Goal: Task Accomplishment & Management: Manage account settings

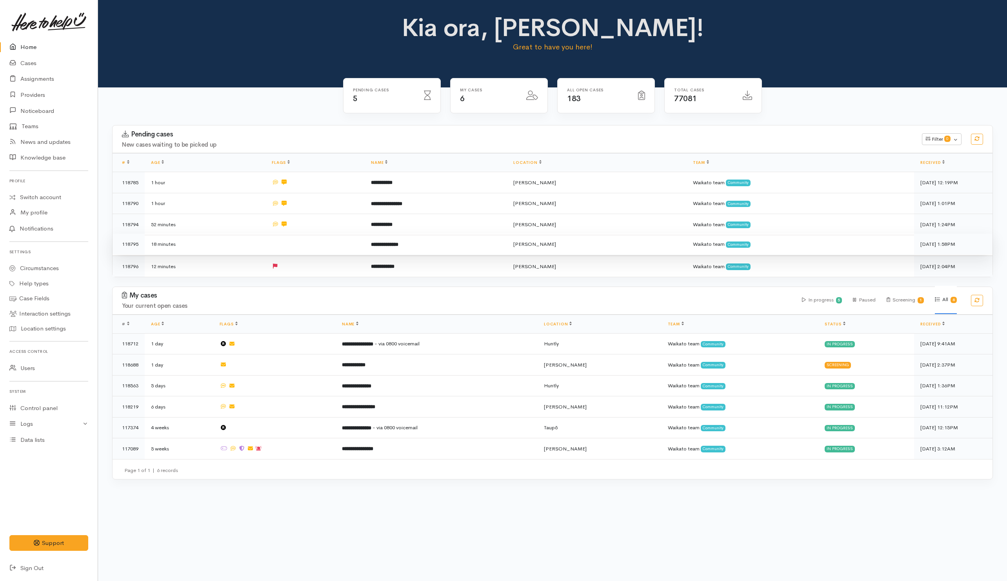
click at [312, 243] on td at bounding box center [314, 244] width 99 height 21
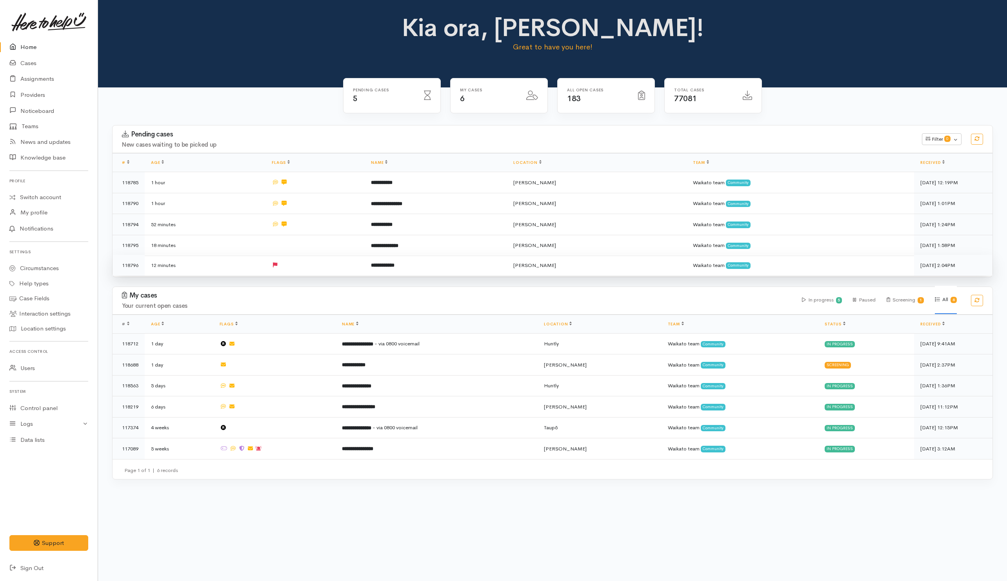
click at [310, 261] on td at bounding box center [314, 265] width 99 height 21
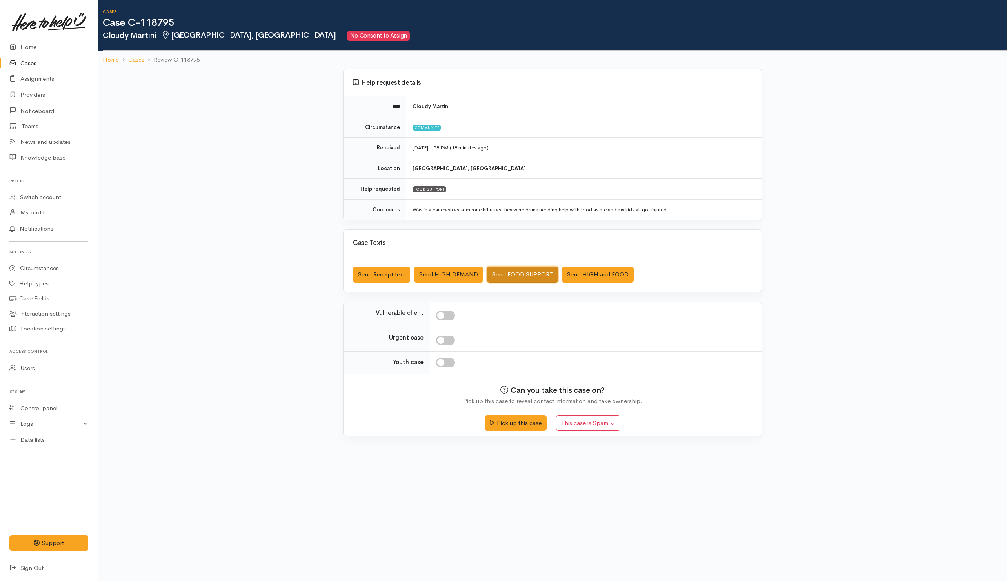
click at [511, 277] on button "Send FOOD SUPPORT" at bounding box center [522, 275] width 71 height 16
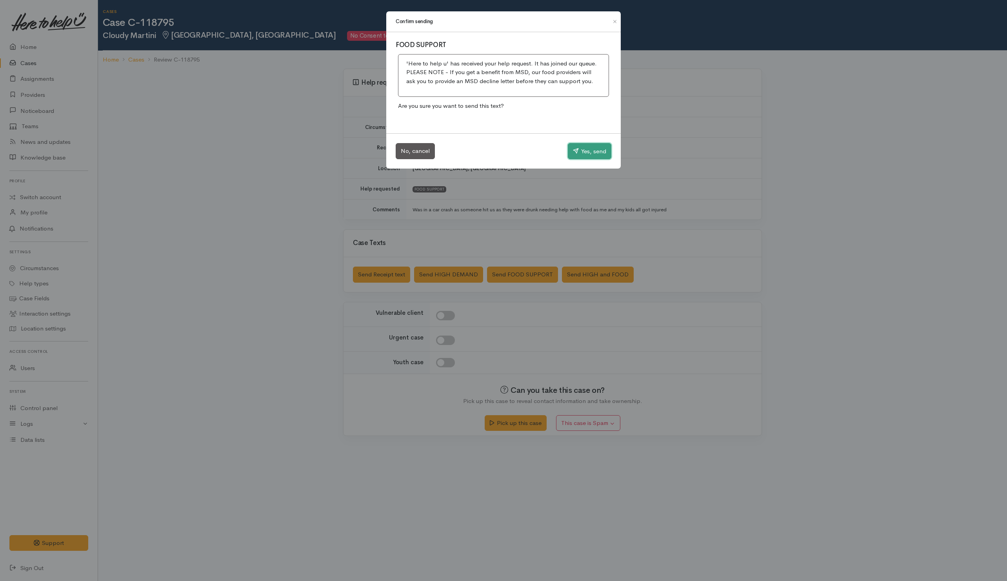
click at [585, 154] on button "Yes, send" at bounding box center [590, 151] width 44 height 16
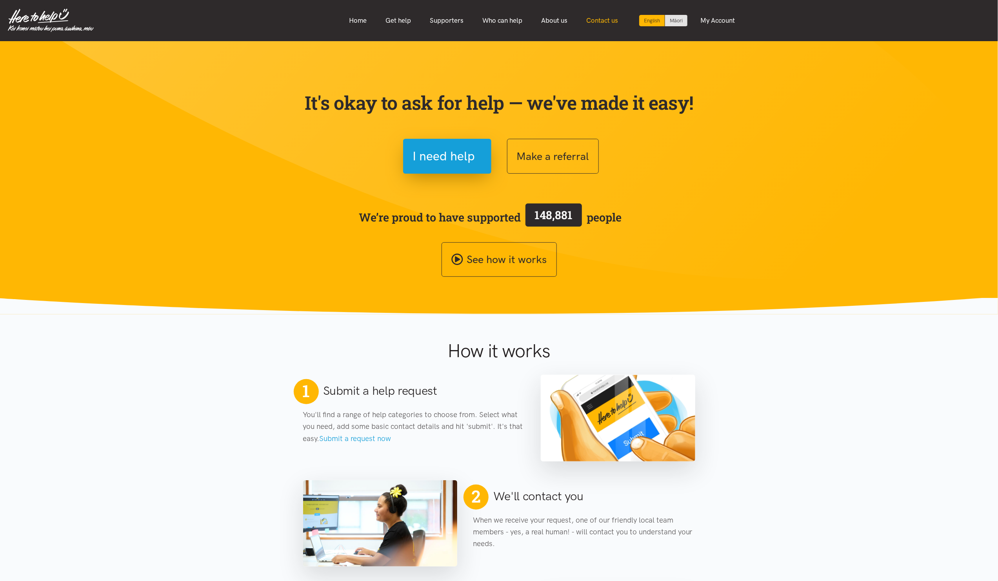
click at [607, 16] on link "Contact us" at bounding box center [602, 20] width 51 height 17
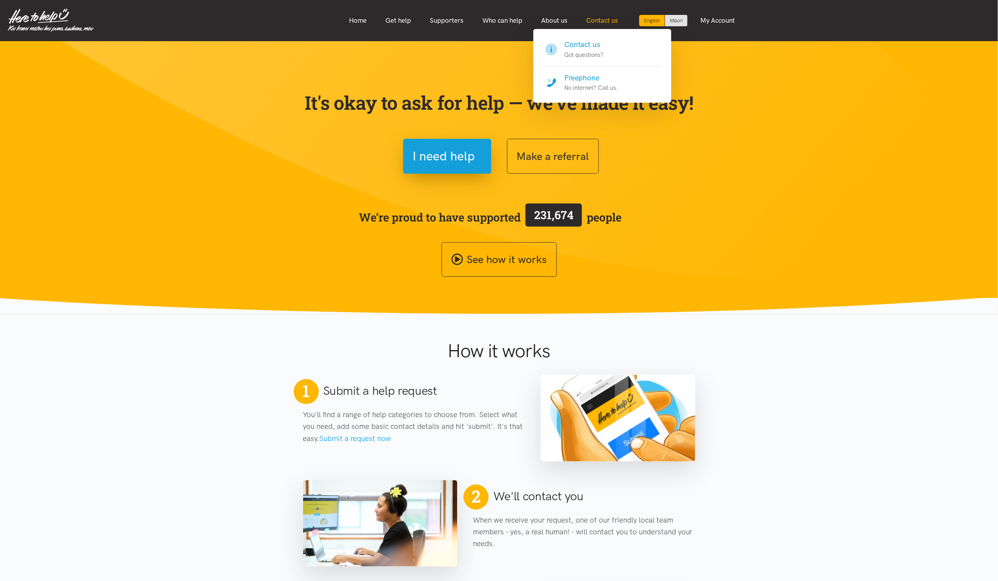
click at [606, 20] on link "Contact us" at bounding box center [602, 20] width 51 height 17
click at [595, 48] on h4 "Contact us" at bounding box center [583, 44] width 39 height 11
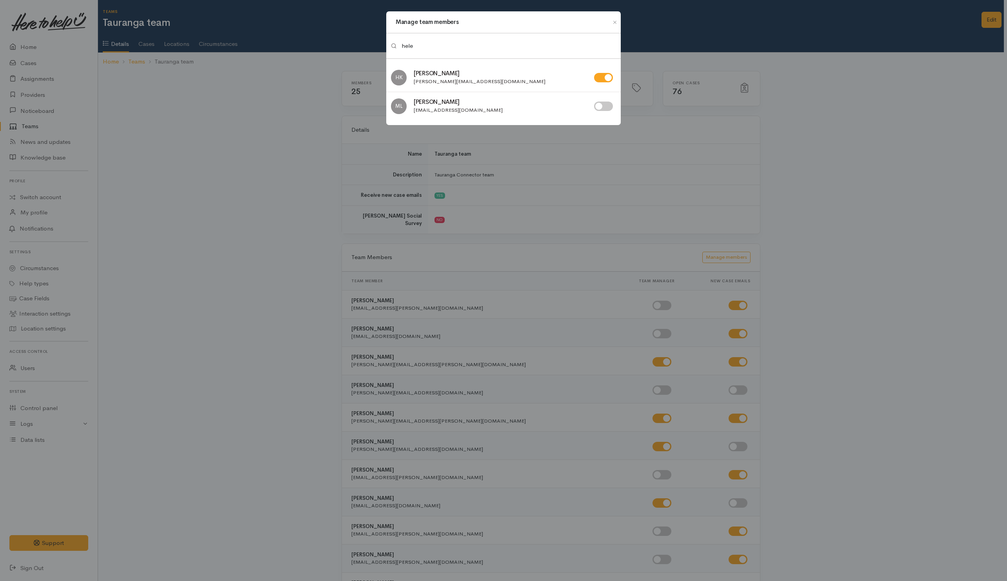
click at [283, 205] on div "Manage team members hele HK Helena Kaufononga ML" at bounding box center [503, 290] width 1007 height 581
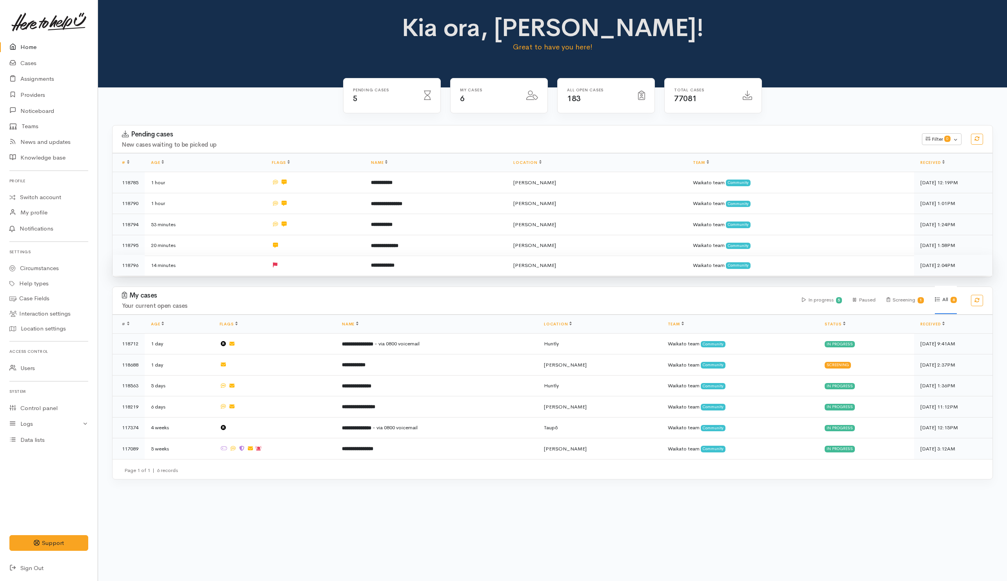
drag, startPoint x: 435, startPoint y: 270, endPoint x: 409, endPoint y: 269, distance: 25.9
click at [436, 269] on td "**********" at bounding box center [436, 265] width 142 height 21
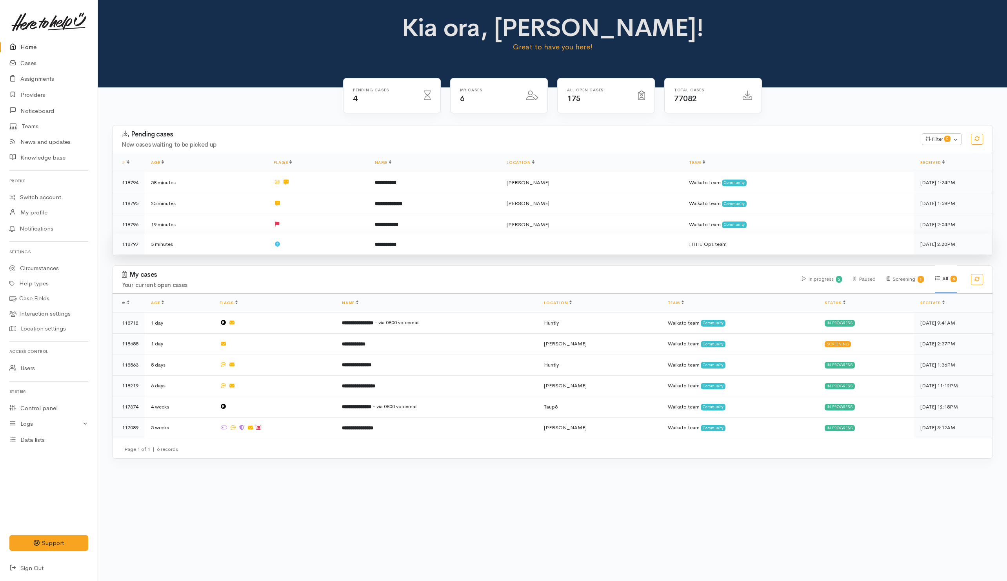
drag, startPoint x: 361, startPoint y: 244, endPoint x: 357, endPoint y: 245, distance: 4.8
click at [361, 244] on td at bounding box center [317, 244] width 101 height 21
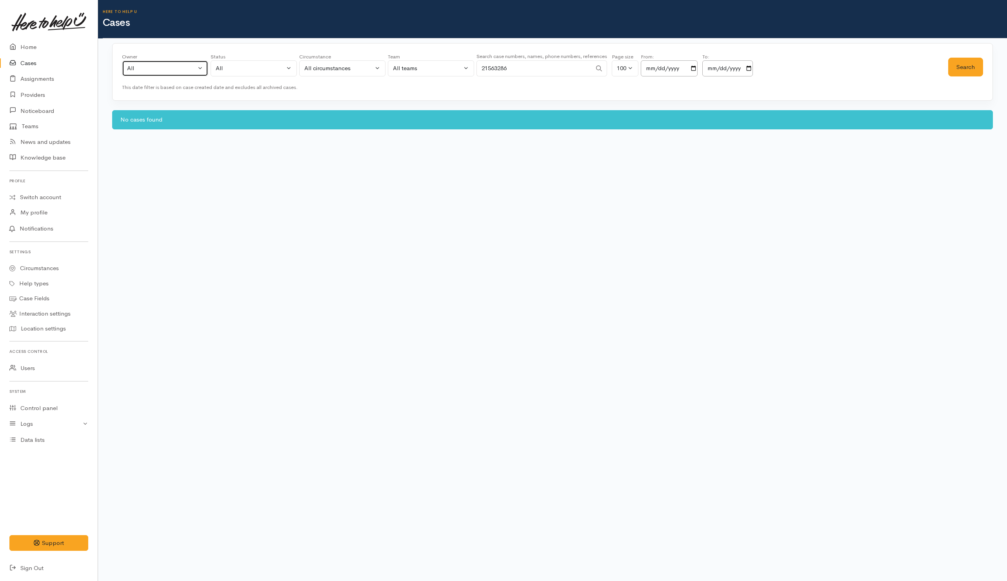
click at [178, 74] on button "All" at bounding box center [165, 68] width 86 height 16
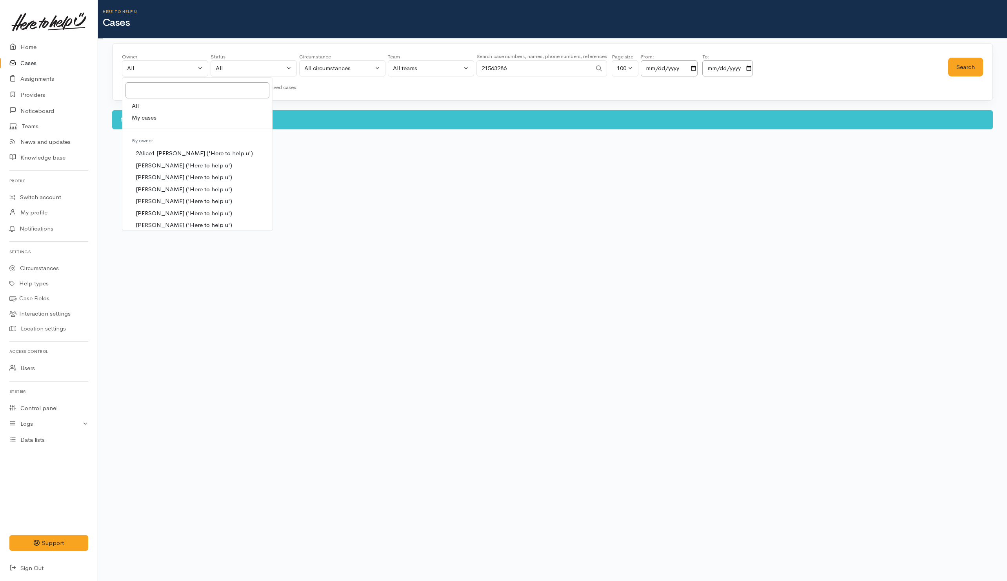
click at [165, 122] on link "My cases" at bounding box center [197, 118] width 150 height 12
select select "202"
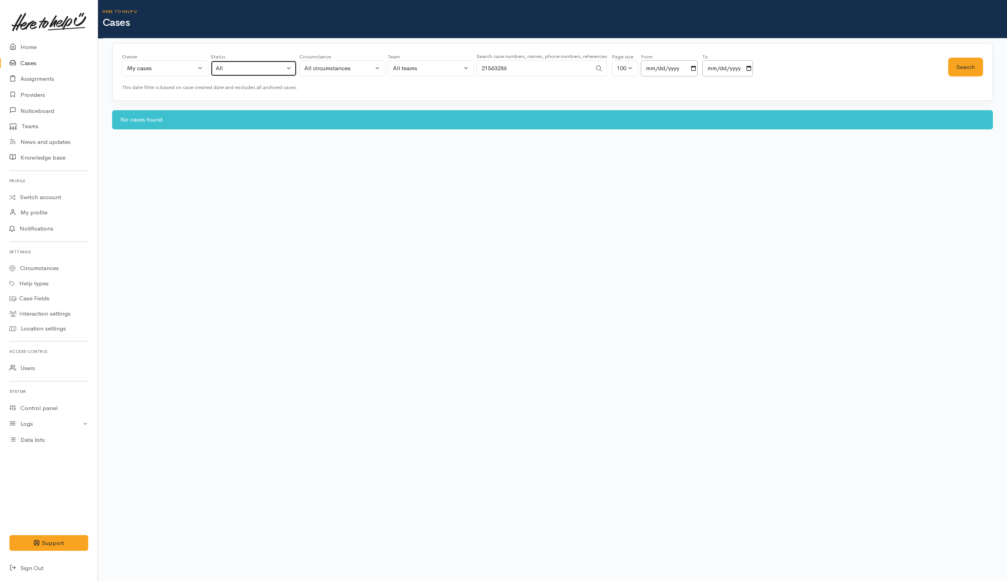
click at [251, 69] on div "All" at bounding box center [250, 68] width 69 height 9
click at [250, 120] on span "All current cases" at bounding box center [246, 119] width 44 height 9
select select "Unresolved"
drag, startPoint x: 567, startPoint y: 72, endPoint x: 413, endPoint y: 70, distance: 153.7
click at [415, 72] on div "Owner All My cases 2Alice1 Faye Davies ('Here to help u') Aandrea Murray ('Here…" at bounding box center [535, 67] width 826 height 28
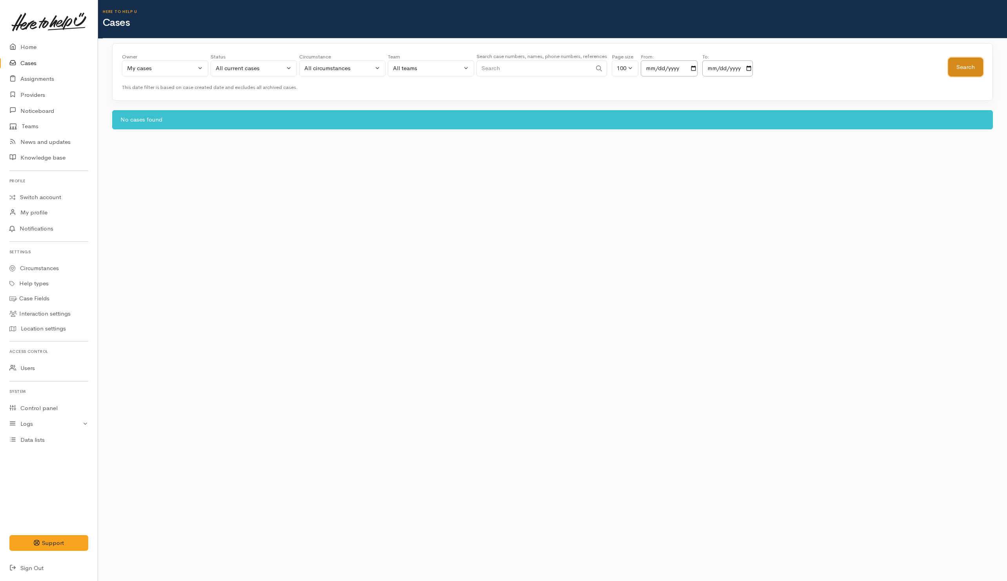
click at [970, 64] on button "Search" at bounding box center [965, 67] width 35 height 19
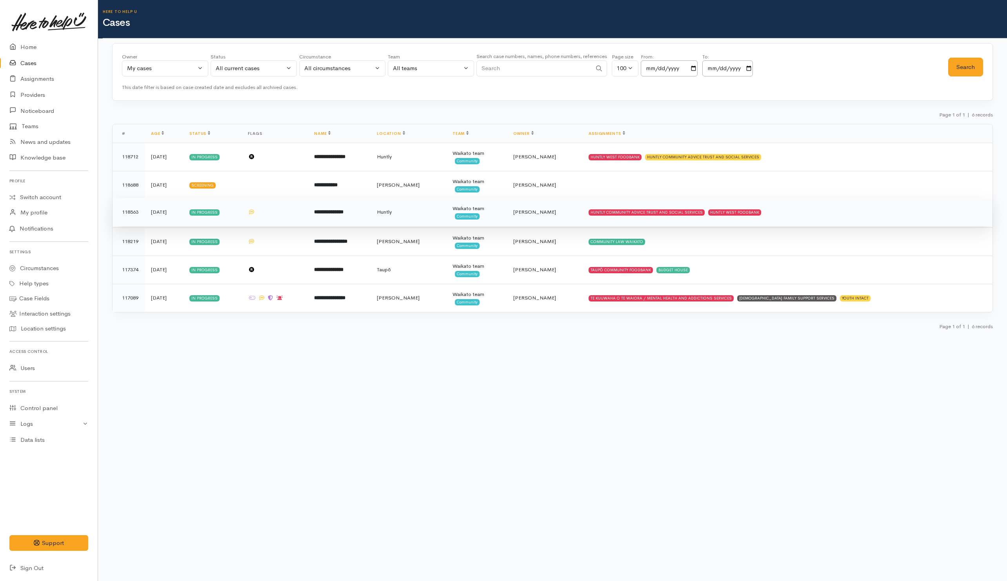
click at [845, 210] on td "HUNTLY COMMUNITY ADVICE TRUST AND SOCIAL SERVICES HUNTLY WEST FOODBANK" at bounding box center [787, 212] width 410 height 28
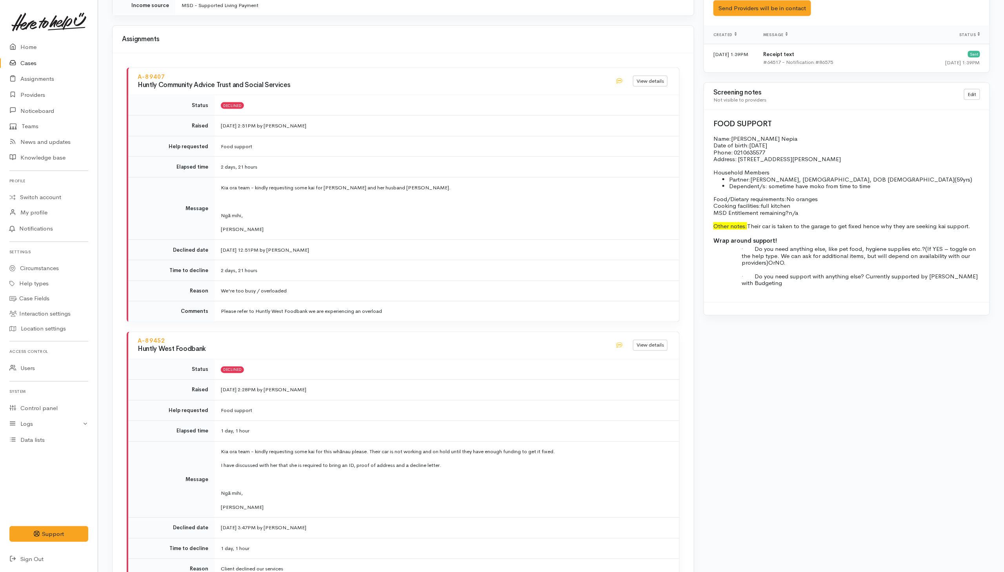
scroll to position [754, 0]
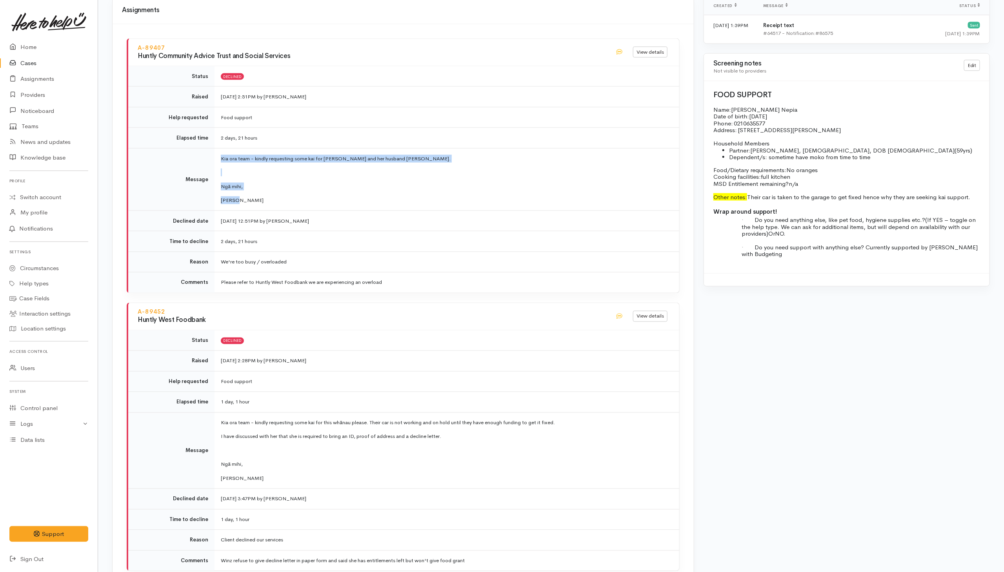
drag, startPoint x: 219, startPoint y: 155, endPoint x: 242, endPoint y: 198, distance: 48.8
click at [242, 198] on td "Kia ora team - kindly requesting some kai for [PERSON_NAME] and her husband [PE…" at bounding box center [446, 179] width 465 height 62
copy td "Kia ora team - kindly requesting some kai for [PERSON_NAME] and her husband [PE…"
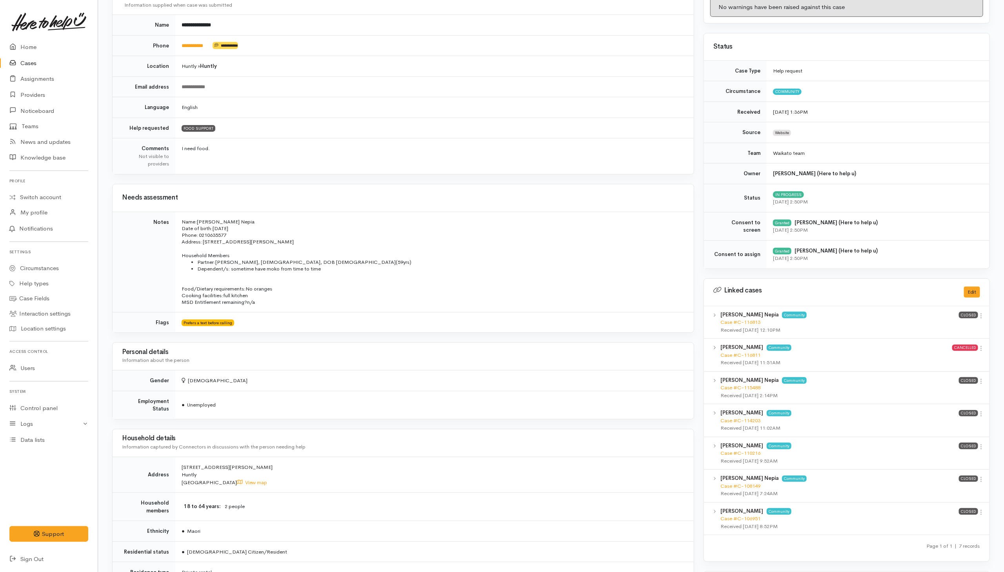
scroll to position [0, 0]
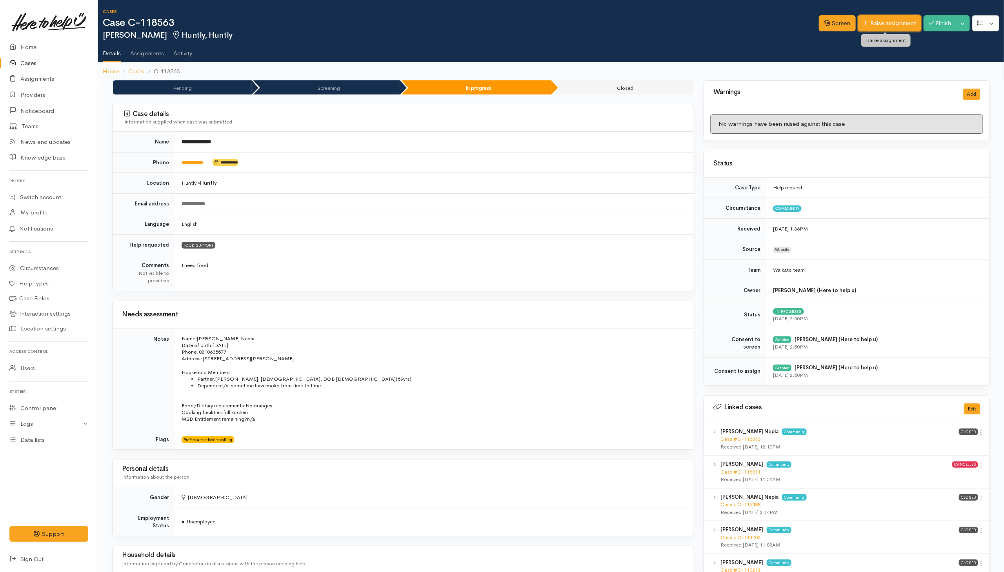
click at [874, 23] on link "Raise assignment" at bounding box center [889, 23] width 63 height 16
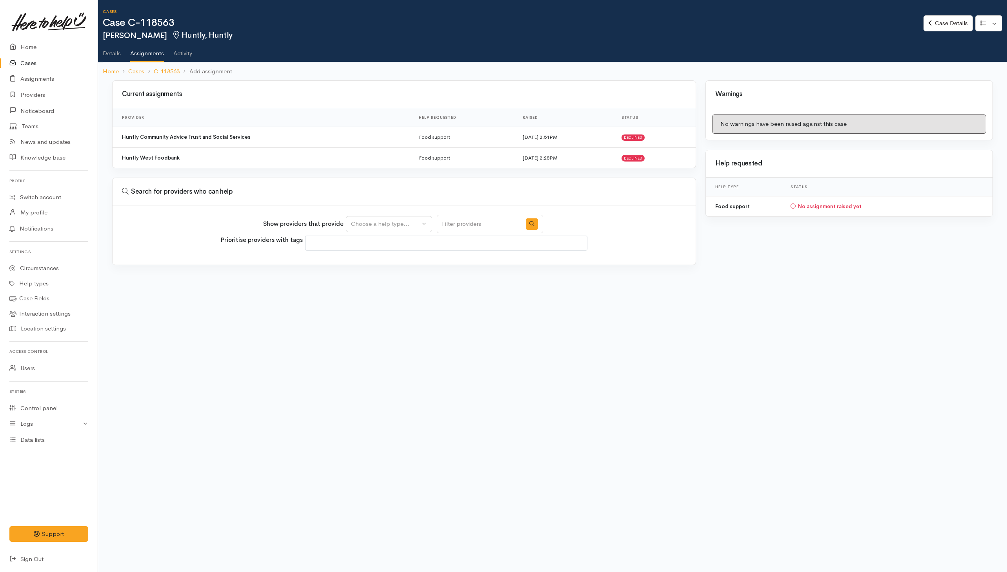
select select
click at [397, 233] on div "Show providers that provide Food support Choose a help type..." at bounding box center [403, 224] width 280 height 18
click at [396, 223] on div "Choose a help type..." at bounding box center [385, 224] width 69 height 9
click at [366, 265] on span "Food support" at bounding box center [374, 261] width 36 height 9
select select "3"
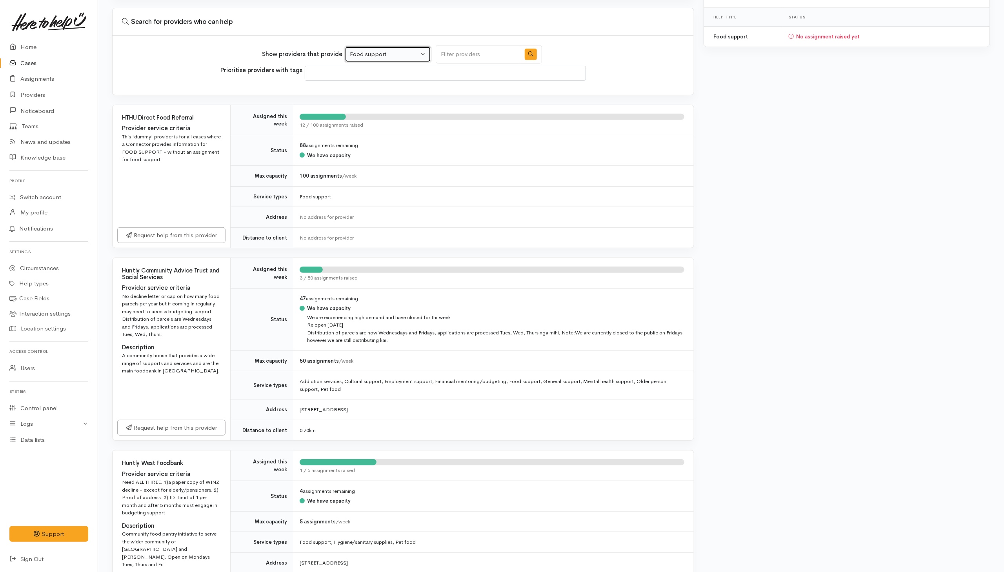
scroll to position [176, 0]
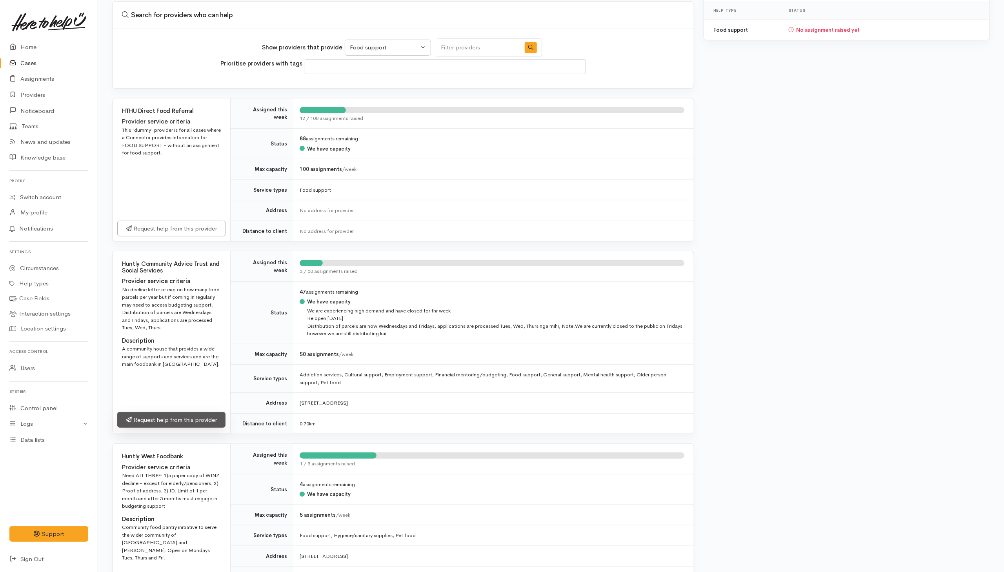
click at [171, 433] on div "Request help from this provider" at bounding box center [172, 420] width 118 height 25
click at [172, 428] on link "Request help from this provider" at bounding box center [171, 420] width 108 height 16
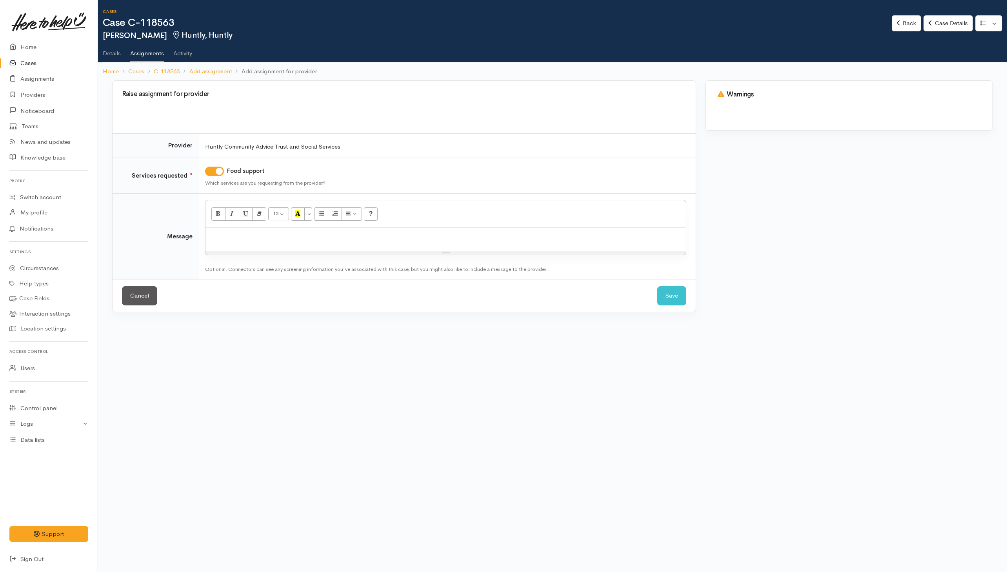
drag, startPoint x: 319, startPoint y: 240, endPoint x: 323, endPoint y: 239, distance: 4.2
click at [321, 240] on p at bounding box center [445, 236] width 472 height 9
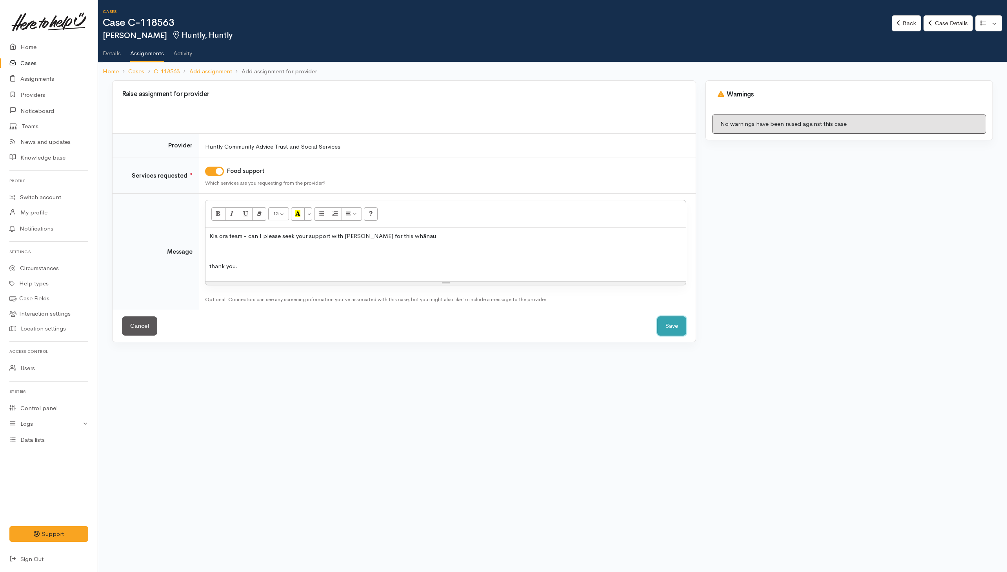
click at [663, 332] on button "Save" at bounding box center [671, 325] width 29 height 19
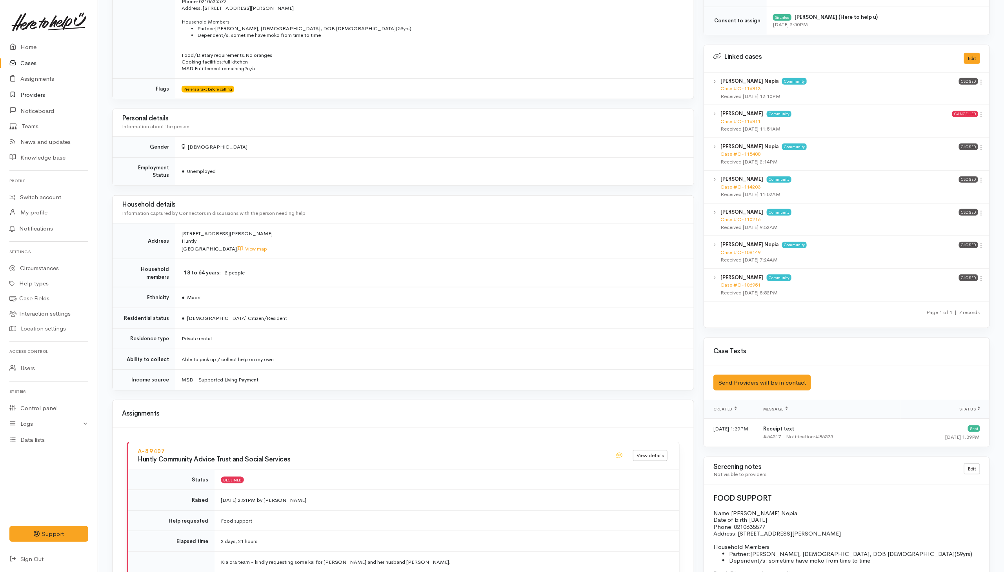
scroll to position [218, 0]
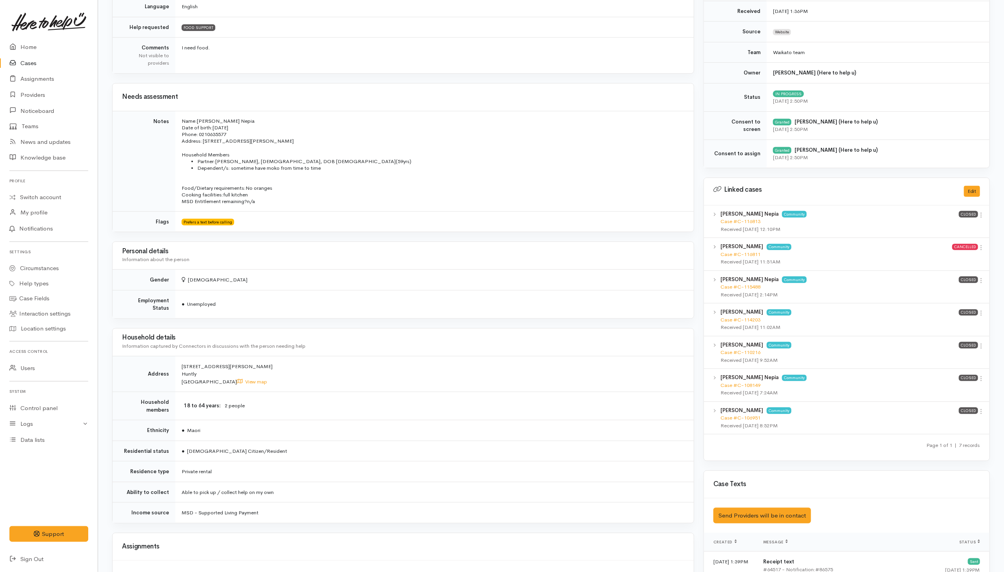
drag, startPoint x: 29, startPoint y: 64, endPoint x: 33, endPoint y: 64, distance: 4.3
click at [29, 64] on link "Cases" at bounding box center [49, 63] width 98 height 16
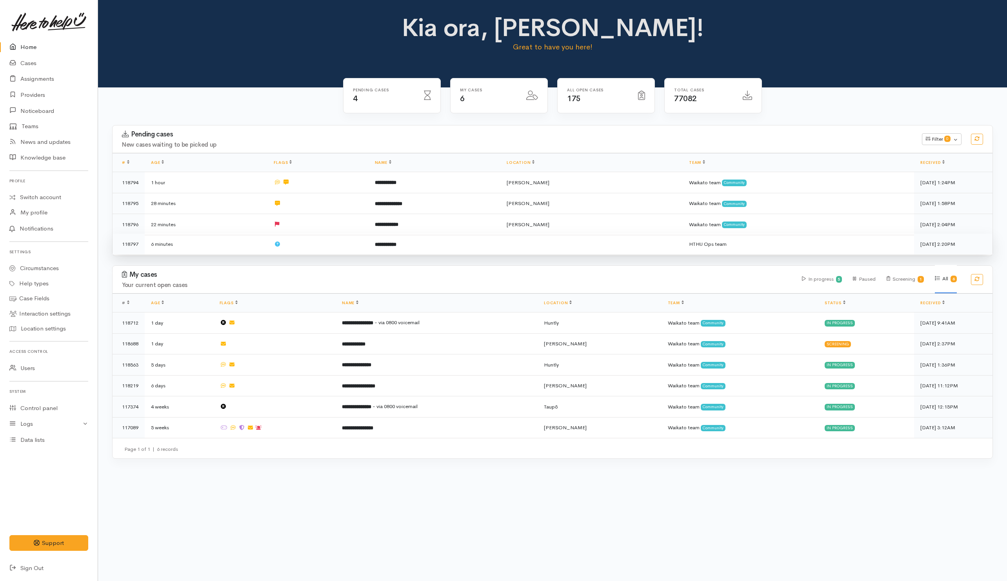
click at [338, 240] on td at bounding box center [317, 244] width 101 height 21
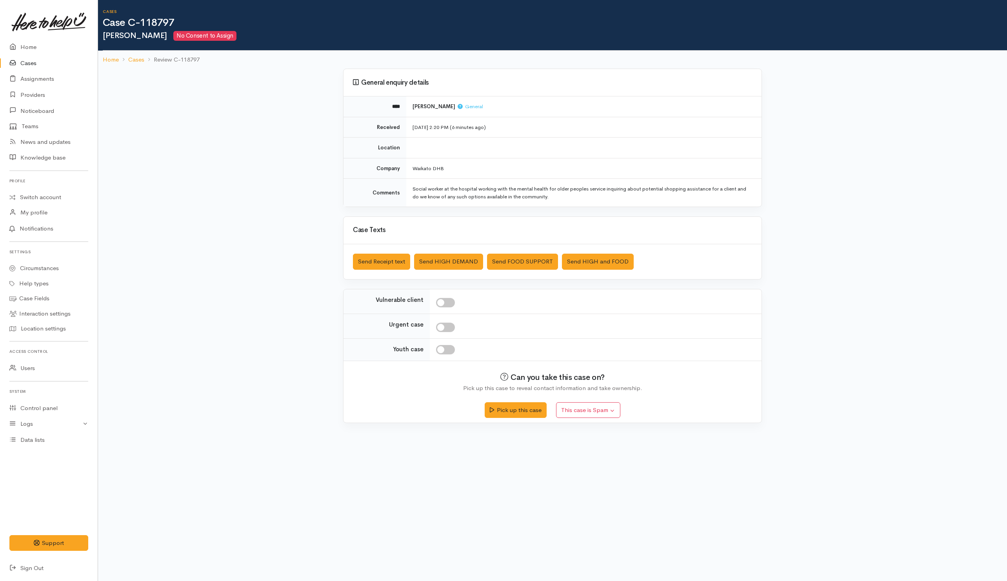
click at [497, 387] on div "Pick up this case This case is Spam Yes, cancel this case as spam" at bounding box center [552, 407] width 399 height 28
click at [499, 387] on button "Pick up this case" at bounding box center [516, 409] width 62 height 16
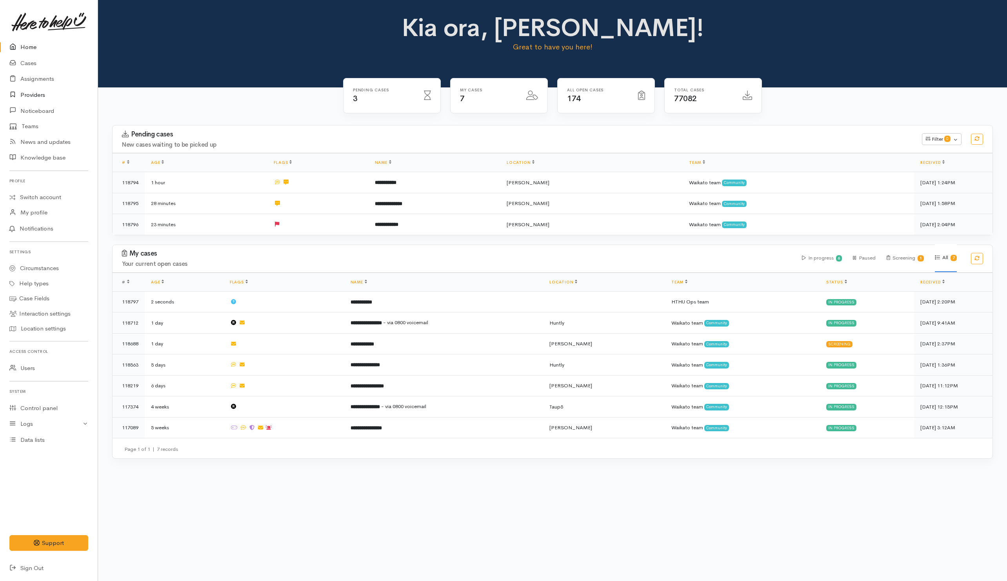
click at [34, 93] on link "Providers" at bounding box center [49, 95] width 98 height 16
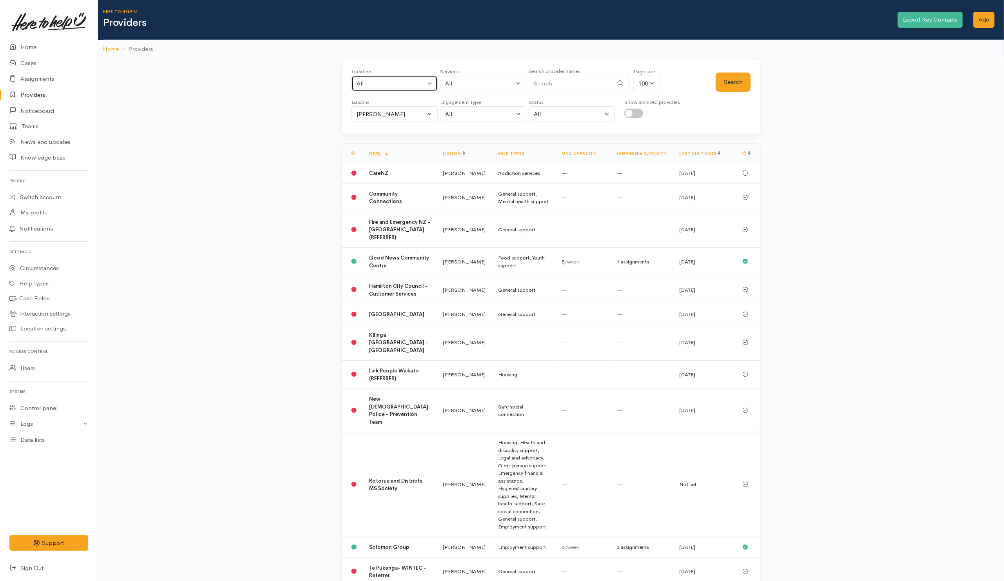
drag, startPoint x: 414, startPoint y: 88, endPoint x: 470, endPoint y: 66, distance: 60.3
click at [430, 84] on button "All" at bounding box center [394, 84] width 86 height 16
type input "Mere"
click at [404, 134] on link "Meremere" at bounding box center [394, 135] width 85 height 12
select select "113"
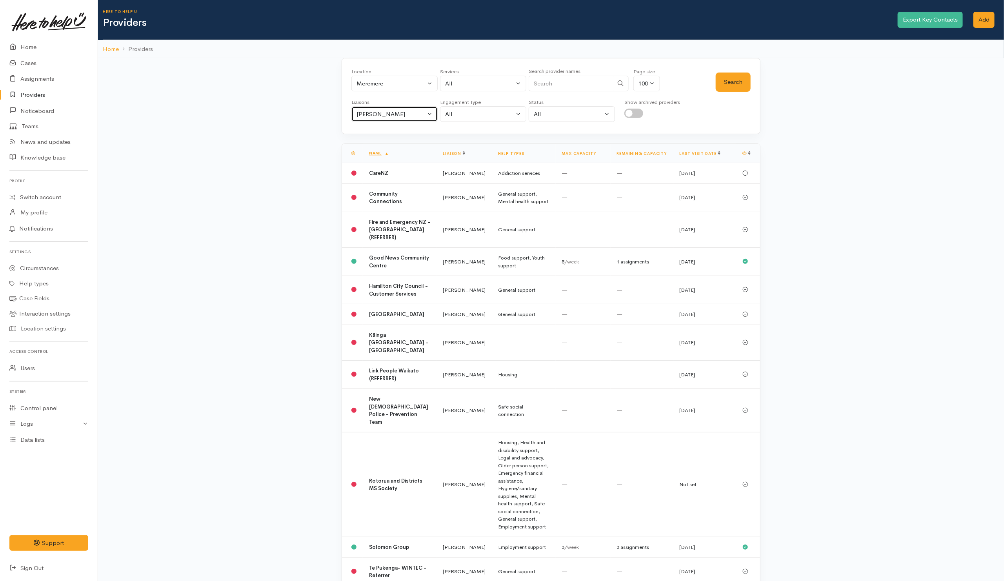
click at [393, 113] on div "Helena Kaufononga" at bounding box center [390, 114] width 69 height 9
click at [372, 150] on link "All" at bounding box center [394, 151] width 85 height 12
select select "null"
click at [737, 85] on button "Search" at bounding box center [732, 82] width 35 height 19
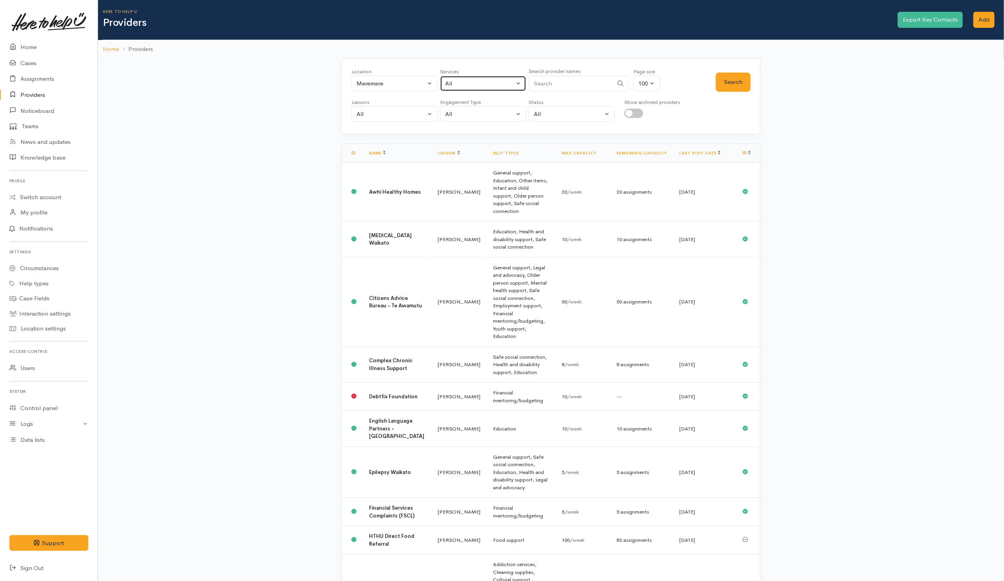
click at [483, 85] on div "All" at bounding box center [479, 83] width 69 height 9
type input "mental"
drag, startPoint x: 465, startPoint y: 133, endPoint x: 757, endPoint y: 108, distance: 293.9
click at [465, 132] on span "Mental health support" at bounding box center [484, 135] width 60 height 9
select select "5"
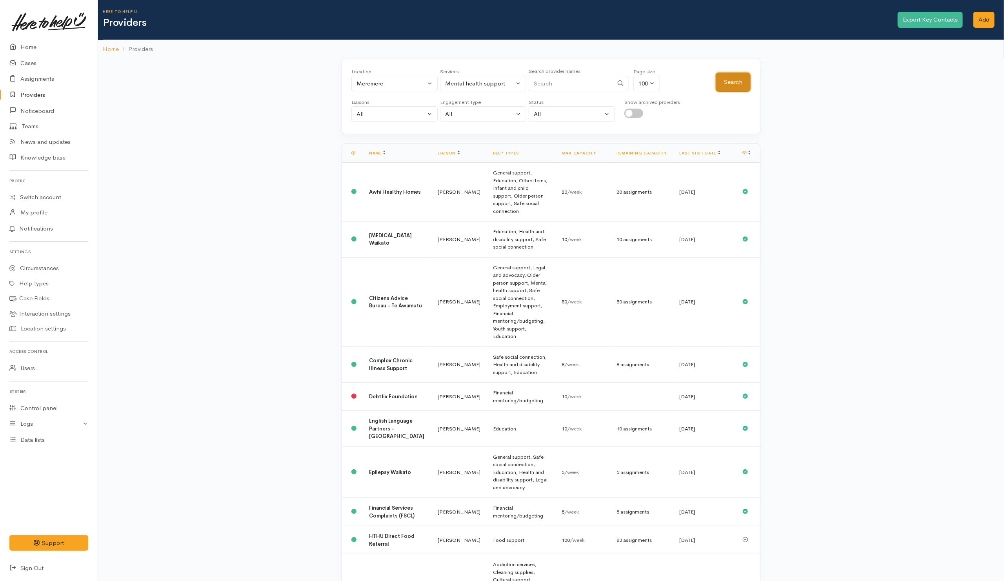
click at [736, 85] on button "Search" at bounding box center [732, 82] width 35 height 19
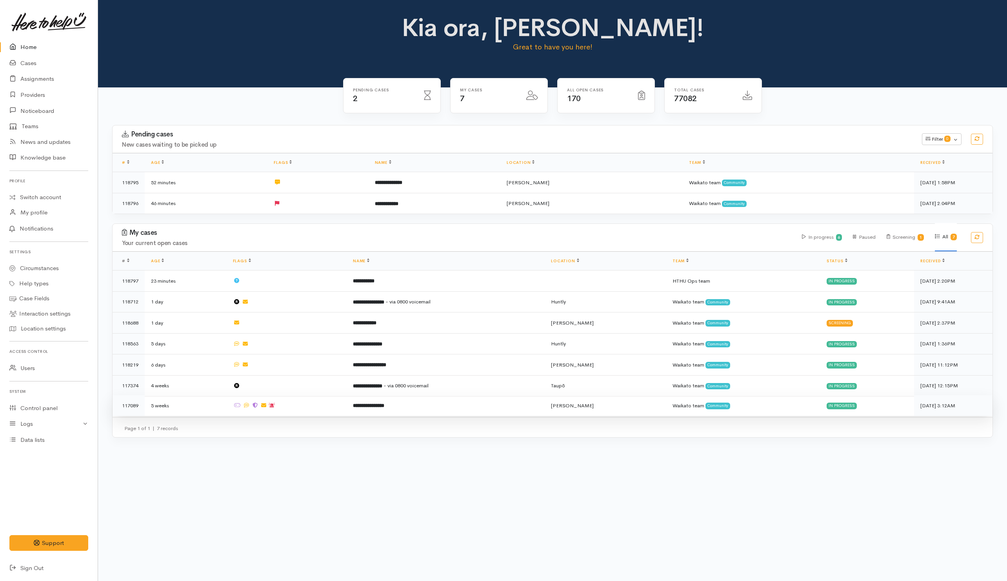
click at [472, 402] on td "**********" at bounding box center [446, 405] width 198 height 21
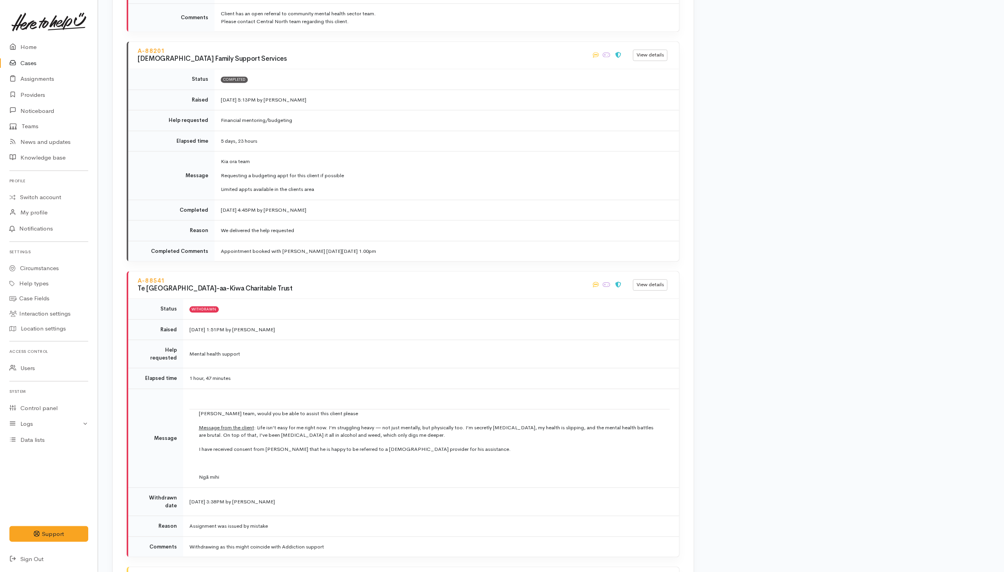
scroll to position [1470, 0]
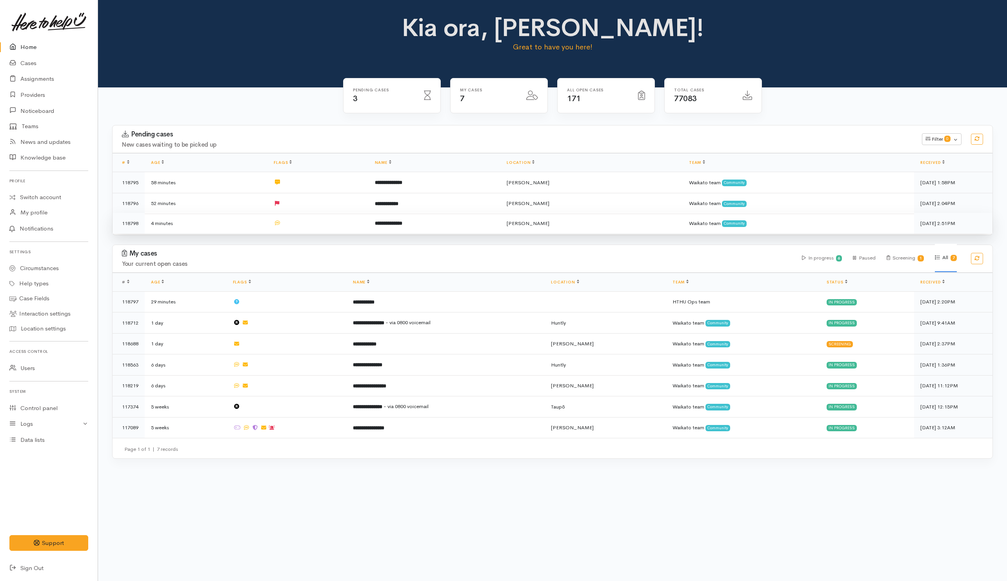
click at [316, 226] on td at bounding box center [317, 223] width 101 height 21
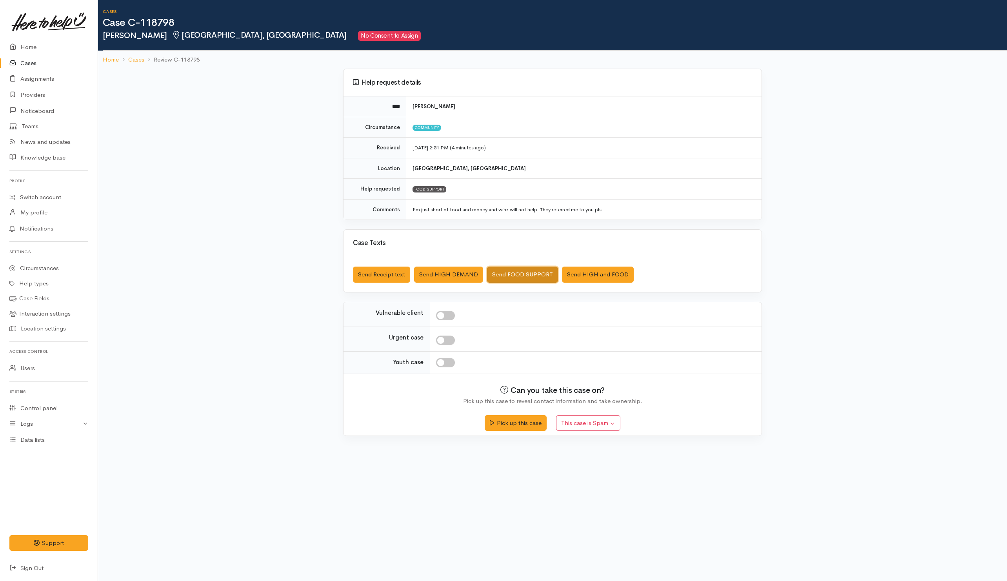
click at [516, 271] on button "Send FOOD SUPPORT" at bounding box center [522, 275] width 71 height 16
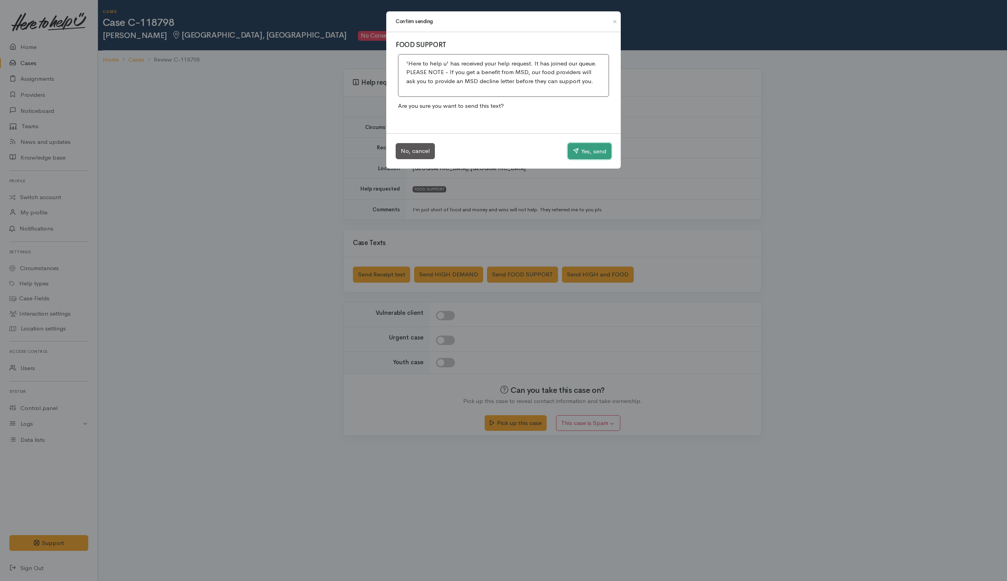
drag, startPoint x: 587, startPoint y: 149, endPoint x: 566, endPoint y: 159, distance: 23.0
click at [588, 149] on button "Yes, send" at bounding box center [590, 151] width 44 height 16
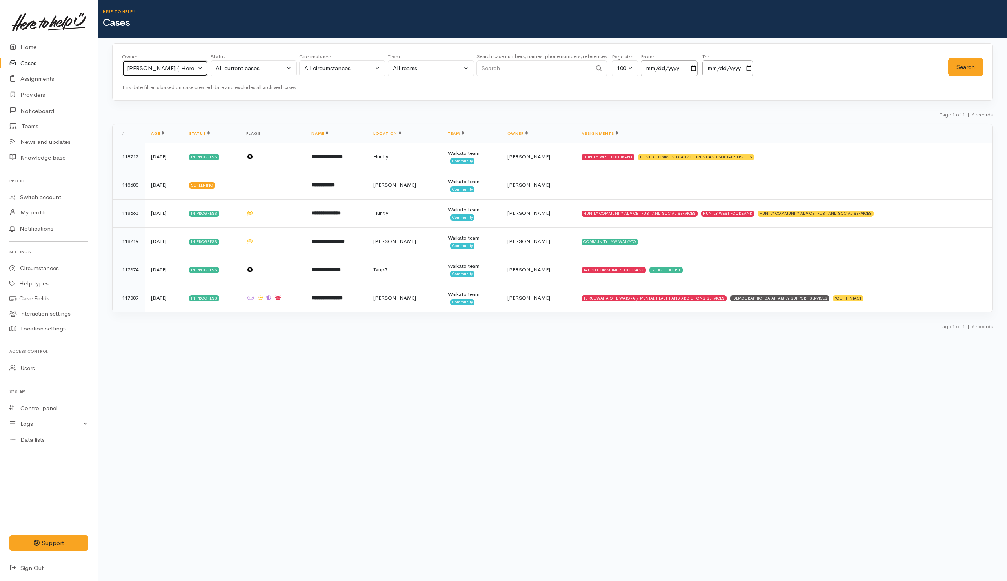
click at [180, 72] on div "[PERSON_NAME] ('Here to help u')" at bounding box center [161, 68] width 69 height 9
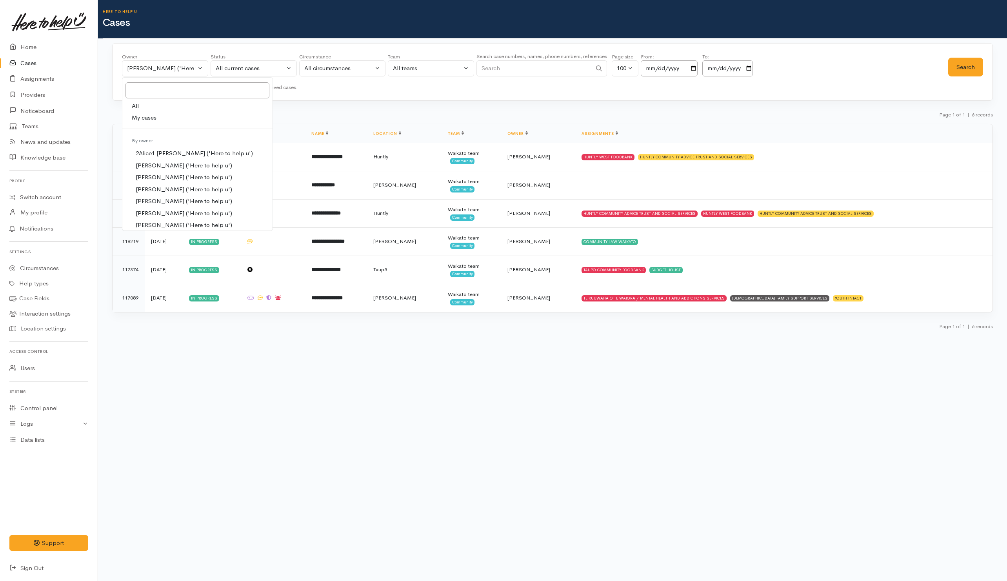
click at [158, 106] on link "All" at bounding box center [197, 106] width 150 height 12
select select "-1"
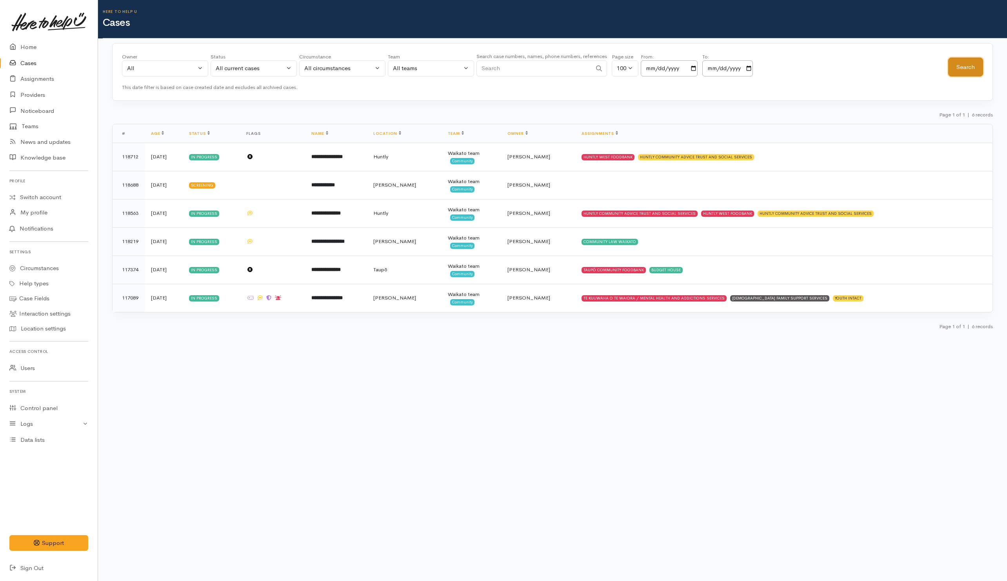
click at [969, 66] on button "Search" at bounding box center [965, 67] width 35 height 19
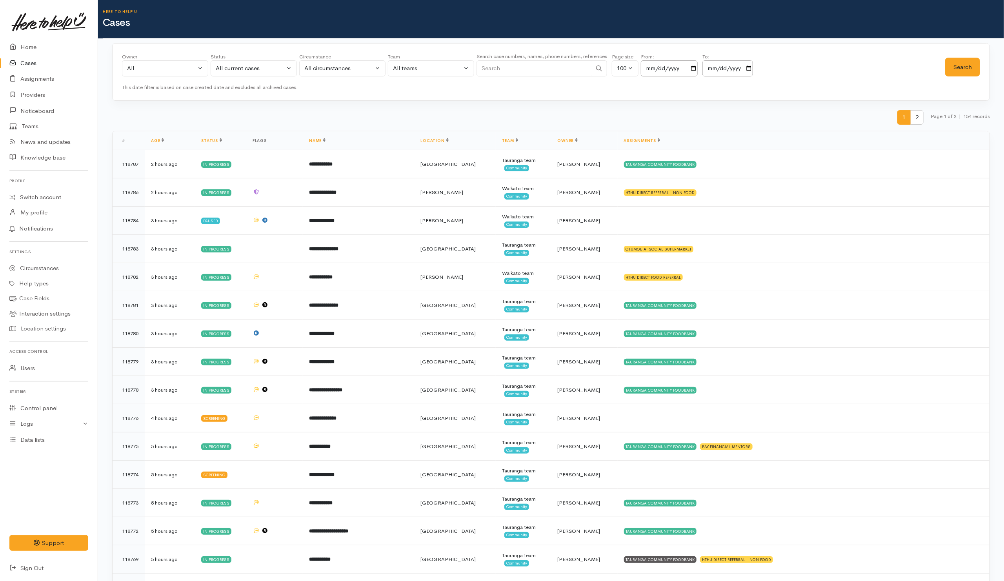
click at [515, 68] on input "Search" at bounding box center [533, 68] width 115 height 16
type input "Bev"
drag, startPoint x: 969, startPoint y: 71, endPoint x: 971, endPoint y: 65, distance: 6.5
click at [970, 71] on button "Search" at bounding box center [962, 67] width 35 height 19
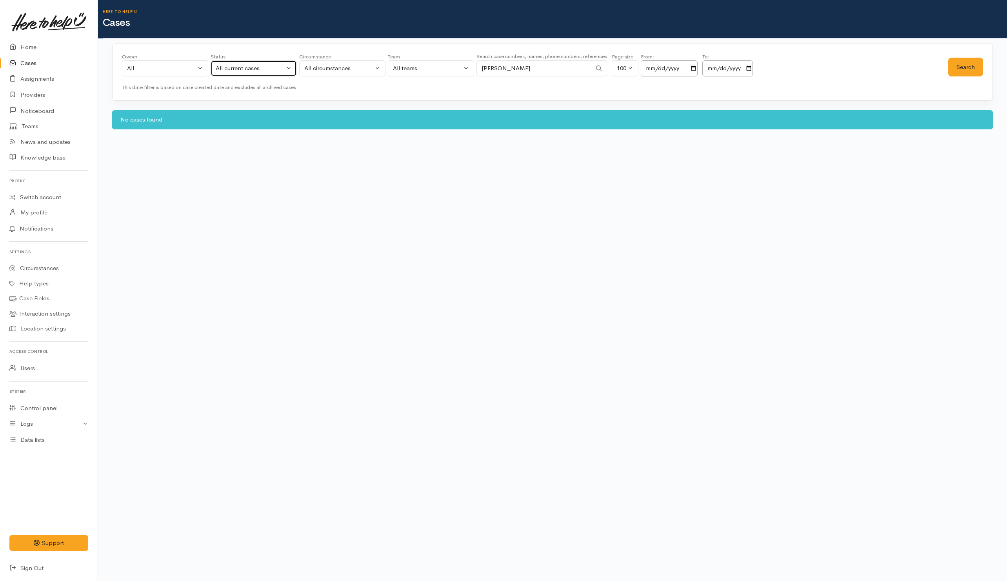
click at [240, 72] on div "All current cases" at bounding box center [250, 68] width 69 height 9
click at [337, 261] on body "Support Feedback I've got something to say" at bounding box center [503, 290] width 1007 height 581
click at [266, 73] on button "All current cases" at bounding box center [254, 68] width 86 height 16
click at [239, 220] on link "All" at bounding box center [253, 213] width 85 height 12
select select "All"
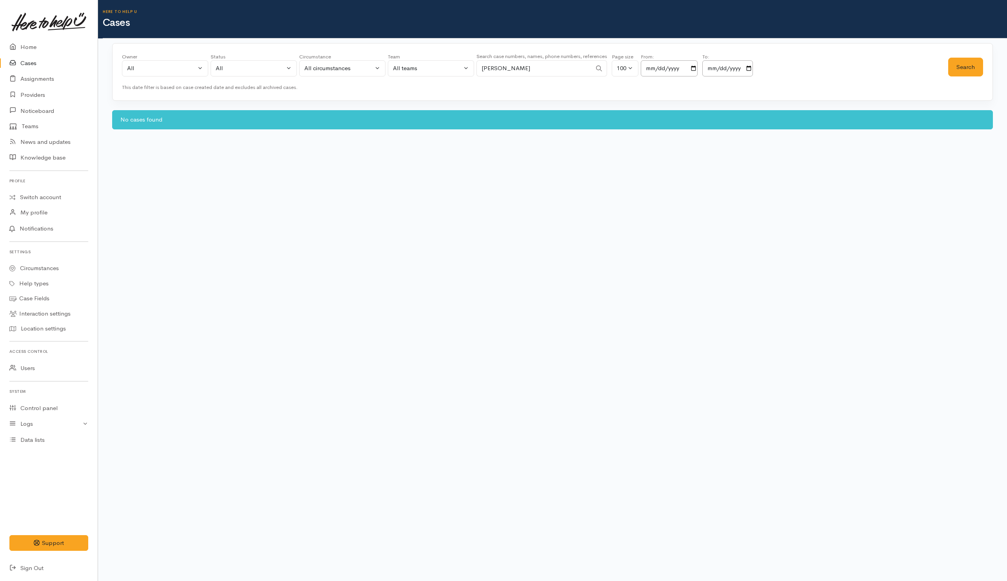
click at [521, 71] on input "Bev" at bounding box center [533, 68] width 115 height 16
click at [958, 73] on button "Search" at bounding box center [965, 67] width 35 height 19
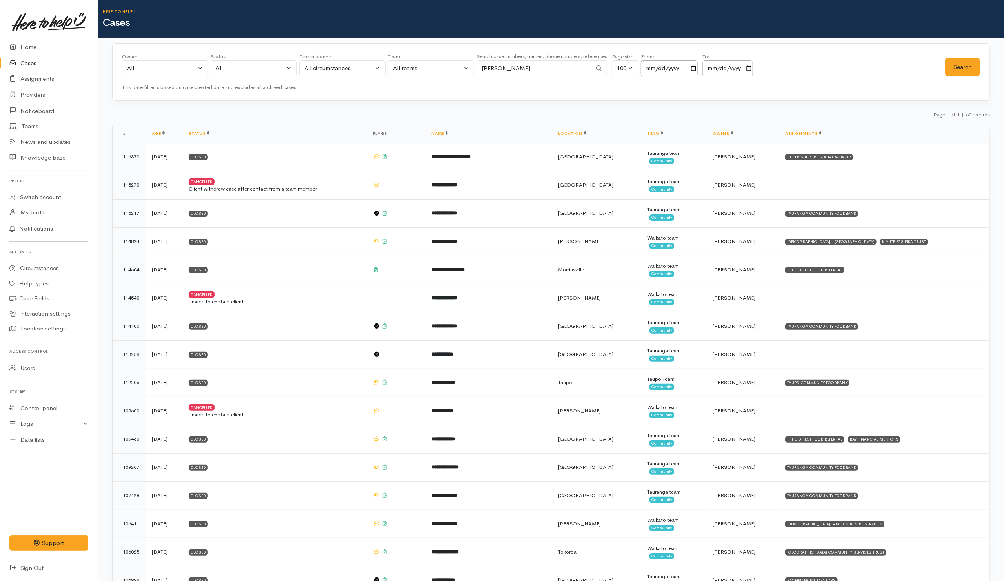
drag, startPoint x: 524, startPoint y: 70, endPoint x: 519, endPoint y: 66, distance: 5.9
click at [524, 69] on input "Bev" at bounding box center [533, 68] width 115 height 16
type input "Bever"
click at [978, 64] on button "Search" at bounding box center [962, 67] width 35 height 19
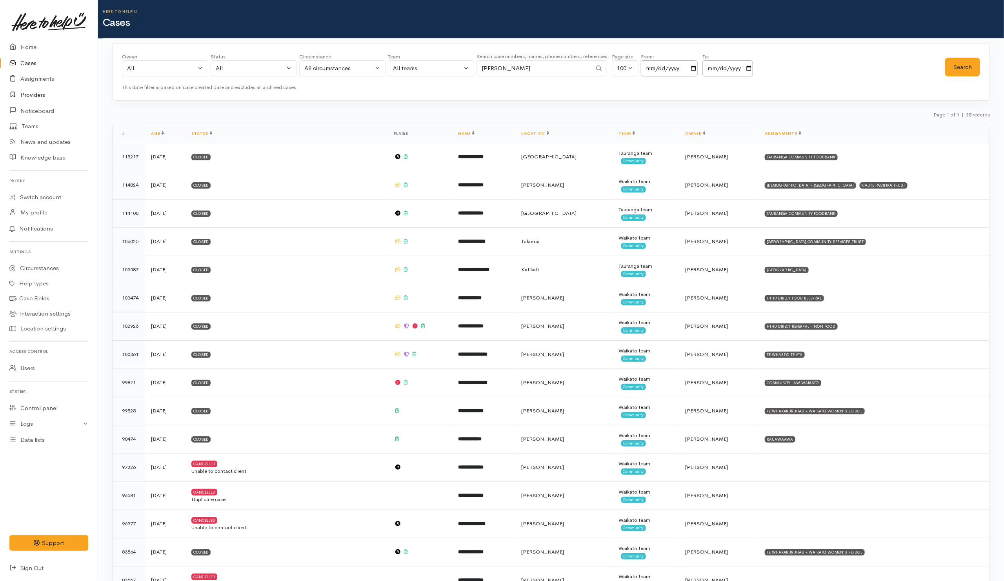
drag, startPoint x: 32, startPoint y: 96, endPoint x: 25, endPoint y: 94, distance: 7.4
click at [25, 94] on link "Providers" at bounding box center [49, 95] width 98 height 16
click at [38, 74] on link "Assignments" at bounding box center [49, 79] width 98 height 16
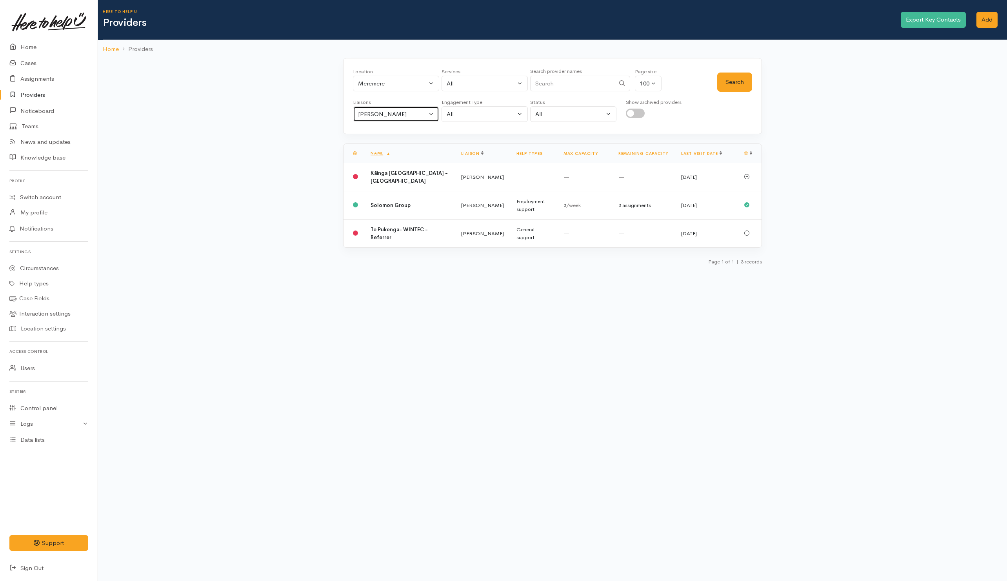
click at [402, 117] on div "[PERSON_NAME]" at bounding box center [392, 114] width 69 height 9
drag, startPoint x: 382, startPoint y: 156, endPoint x: 382, endPoint y: 148, distance: 7.4
click at [382, 155] on link "All" at bounding box center [395, 151] width 85 height 12
select select "null"
click at [401, 87] on div "Meremere" at bounding box center [392, 83] width 69 height 9
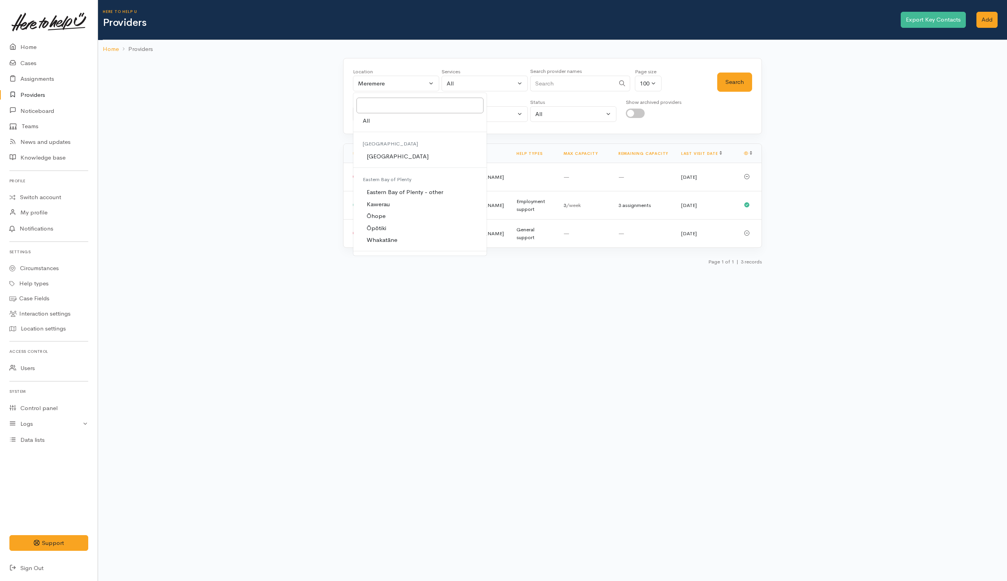
drag, startPoint x: 374, startPoint y: 123, endPoint x: 598, endPoint y: 113, distance: 224.1
click at [376, 123] on link "All" at bounding box center [419, 121] width 133 height 12
select select "-1"
click at [574, 85] on input "Search" at bounding box center [572, 84] width 85 height 16
type input "Budget"
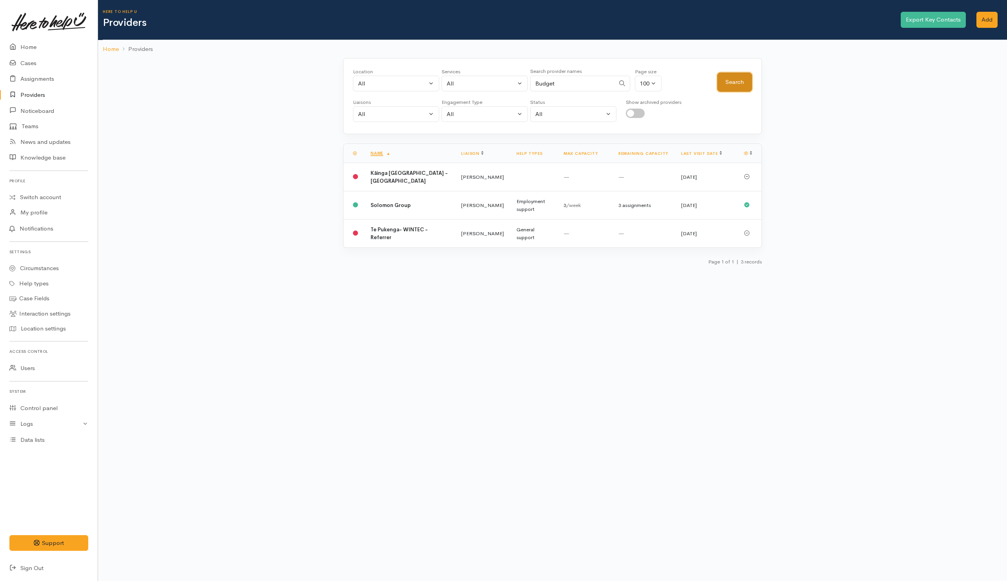
drag, startPoint x: 739, startPoint y: 80, endPoint x: 730, endPoint y: 72, distance: 11.4
click at [739, 79] on button "Search" at bounding box center [734, 82] width 35 height 19
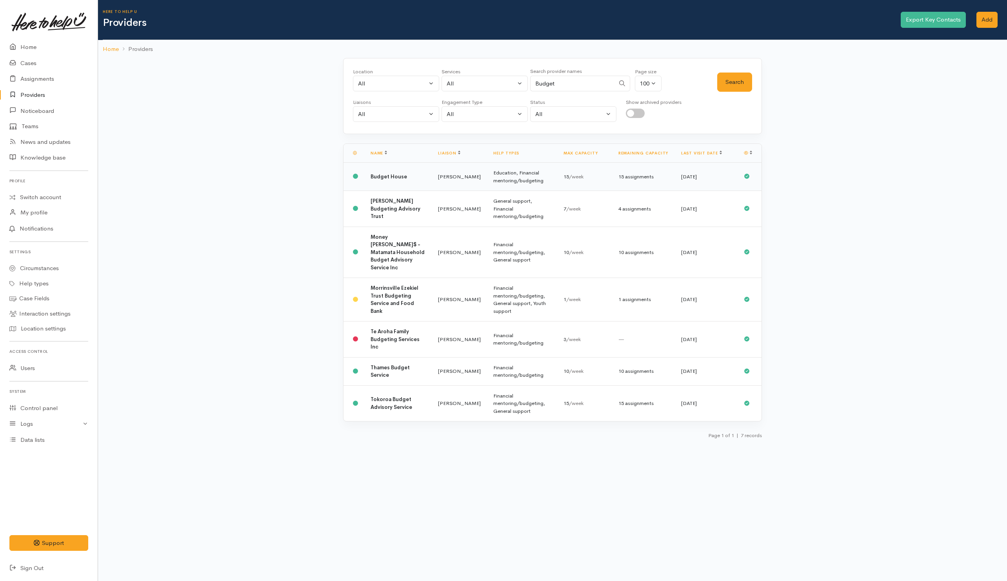
click at [394, 183] on td "Budget House" at bounding box center [397, 177] width 67 height 28
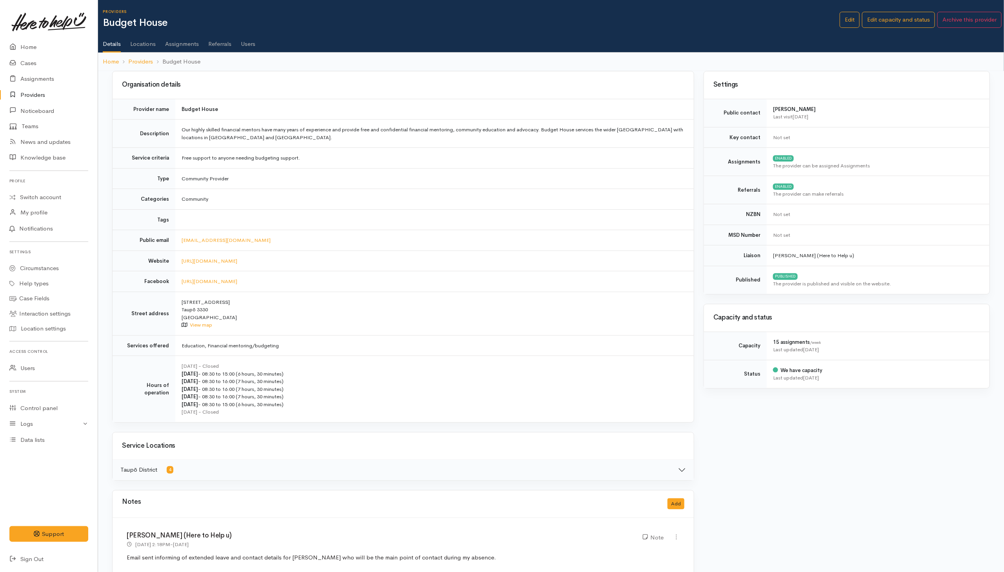
click at [213, 45] on link "Referrals" at bounding box center [219, 41] width 23 height 22
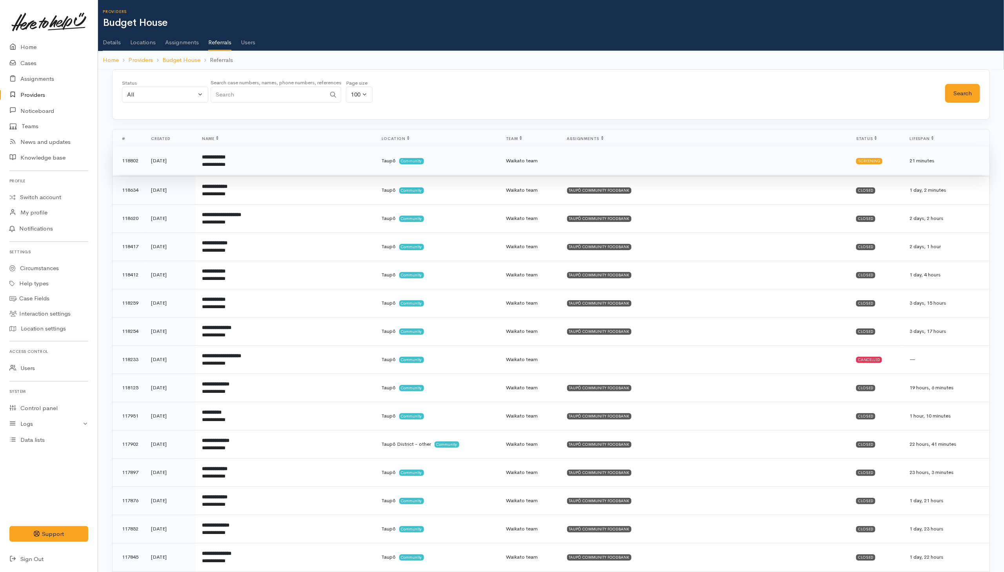
drag, startPoint x: 553, startPoint y: 169, endPoint x: 540, endPoint y: 174, distance: 13.5
click at [561, 167] on td at bounding box center [705, 161] width 289 height 28
click at [260, 159] on td "**********" at bounding box center [286, 161] width 180 height 28
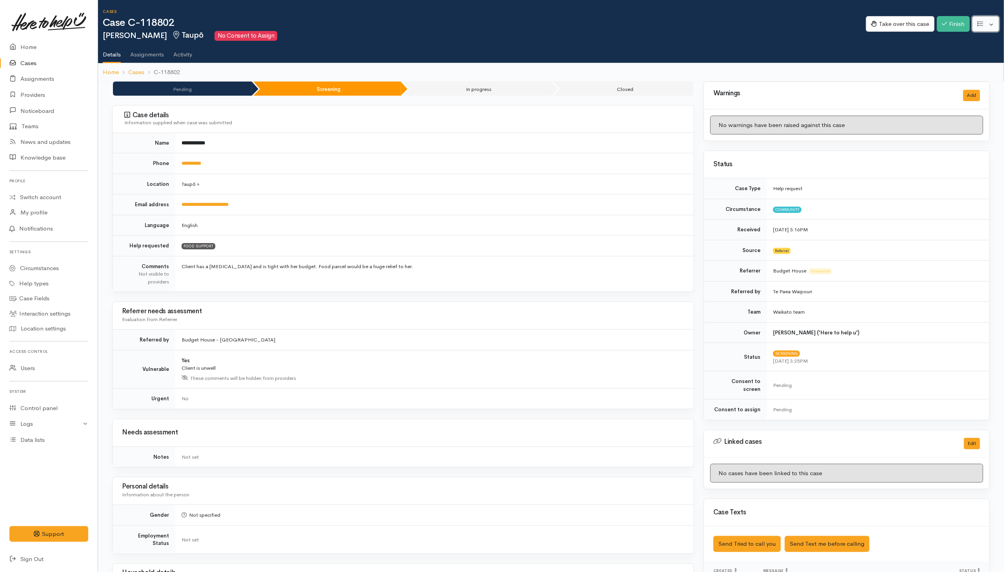
click at [988, 28] on button "button" at bounding box center [985, 24] width 27 height 16
click at [888, 47] on ul "Details Assignments Activity" at bounding box center [553, 52] width 901 height 22
click at [897, 22] on button "Take over this case" at bounding box center [900, 24] width 69 height 16
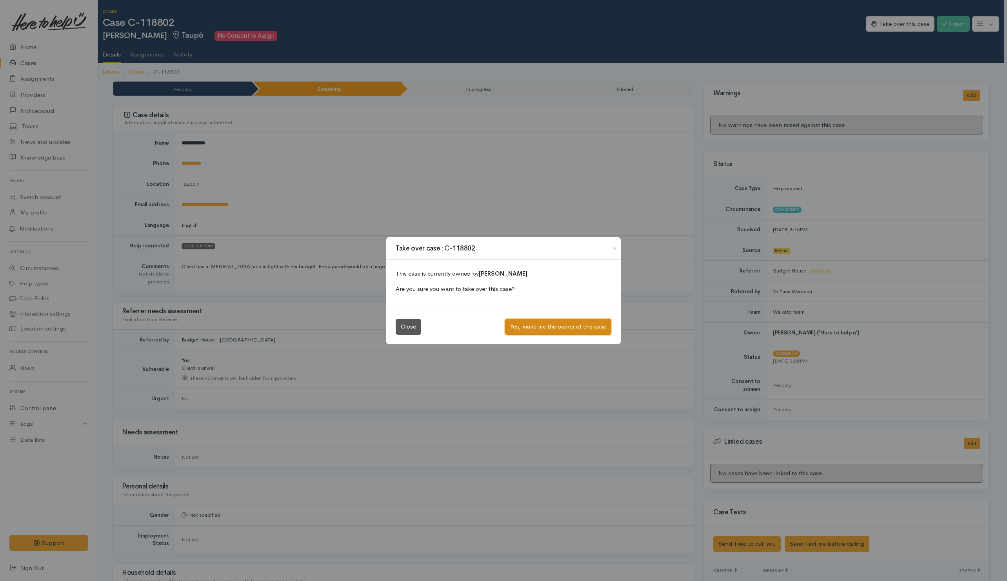
click at [547, 327] on button "Yes, make me the owner of this case" at bounding box center [558, 327] width 106 height 16
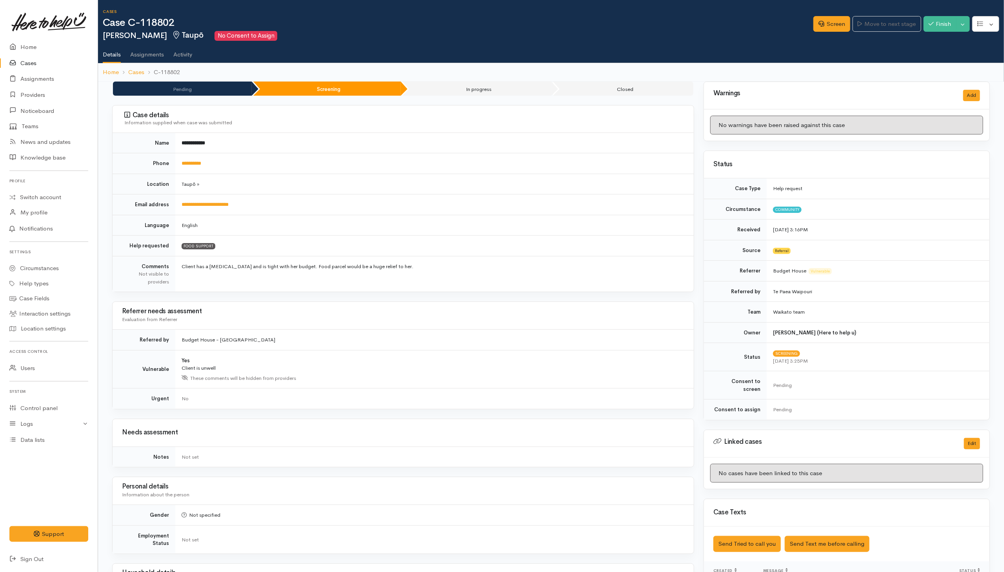
click at [758, 19] on h1 "Case C-118802" at bounding box center [458, 22] width 710 height 11
click at [965, 21] on button "Toggle Dropdown" at bounding box center [963, 24] width 14 height 16
click at [711, 56] on ul "Details Assignments Activity" at bounding box center [553, 52] width 901 height 22
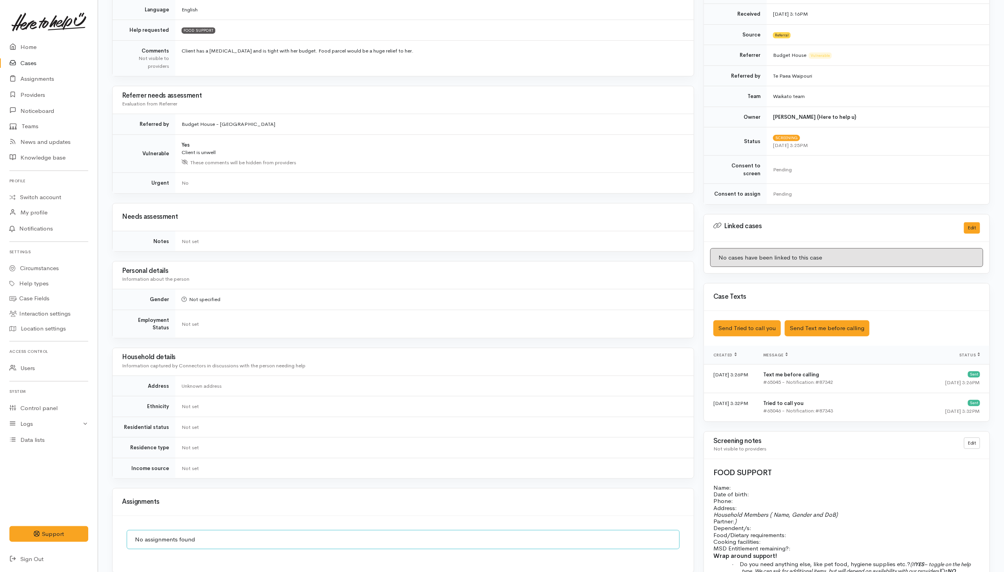
scroll to position [327, 0]
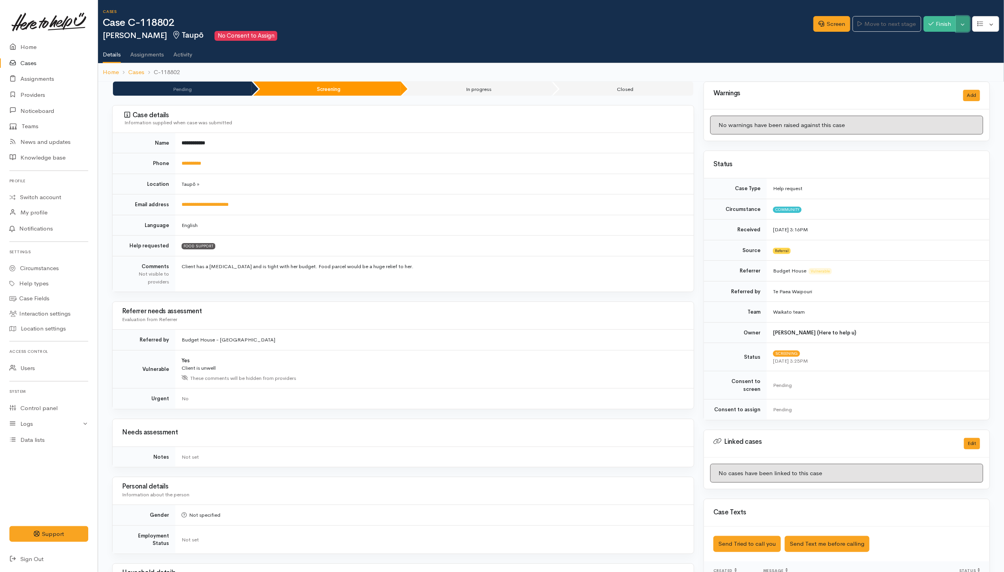
click at [959, 23] on button "Toggle Dropdown" at bounding box center [963, 24] width 14 height 16
click at [927, 53] on link "Cancel" at bounding box center [938, 54] width 62 height 12
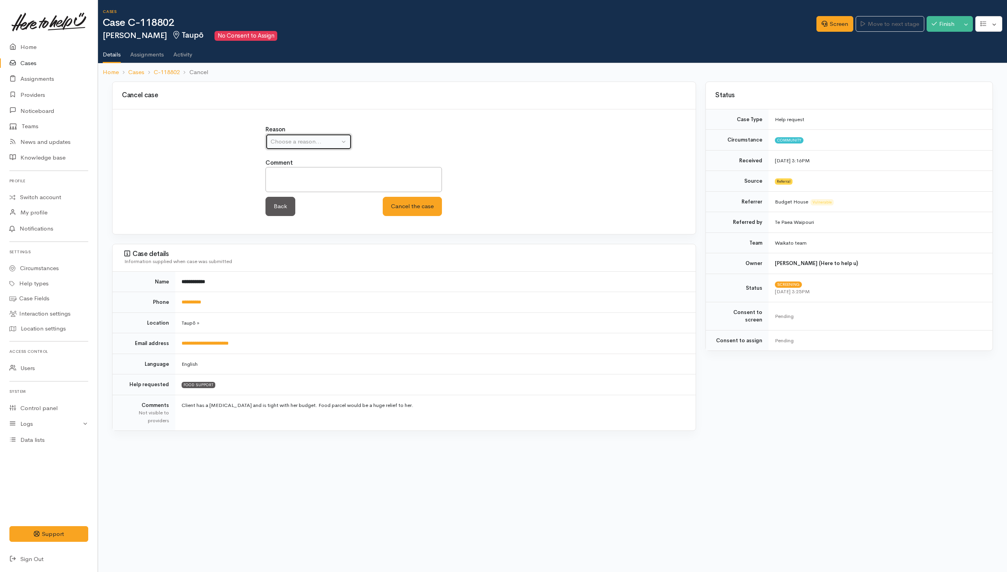
click at [327, 145] on div "Choose a reason..." at bounding box center [304, 141] width 69 height 9
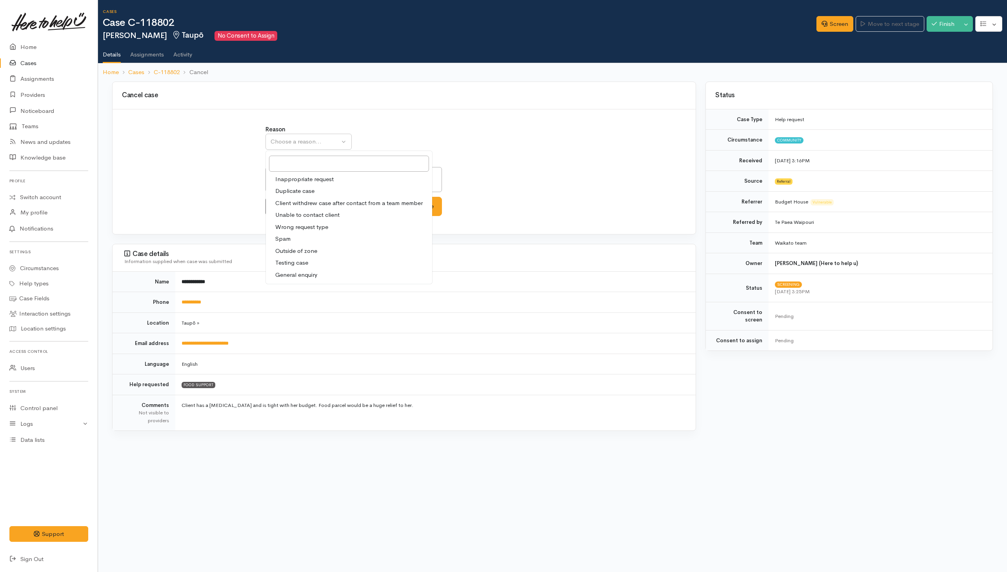
click at [299, 232] on span "Wrong request type" at bounding box center [301, 227] width 53 height 9
select select "5"
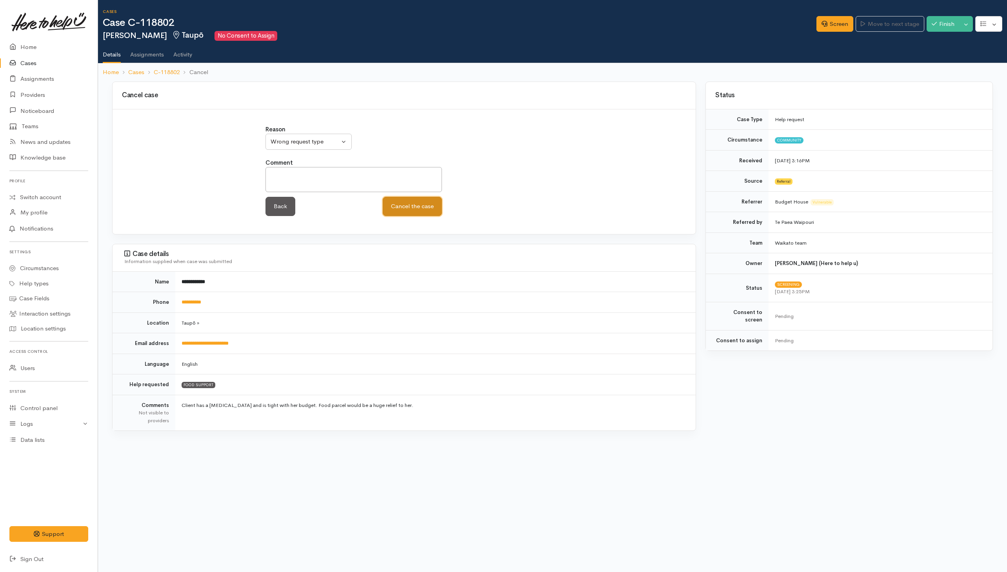
click at [426, 209] on button "Cancel the case" at bounding box center [412, 206] width 59 height 19
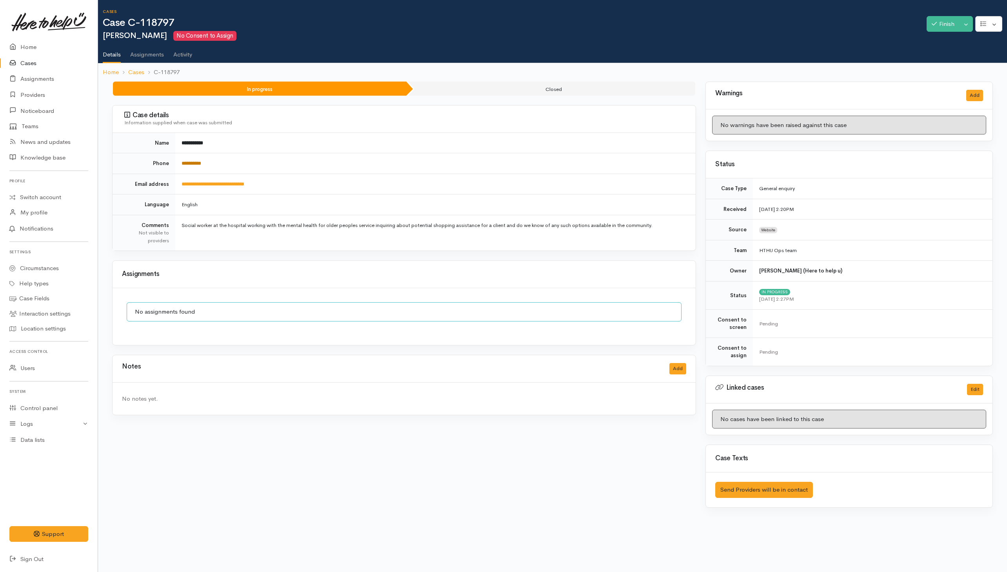
click at [201, 165] on link "**********" at bounding box center [191, 163] width 20 height 5
drag, startPoint x: 476, startPoint y: 367, endPoint x: 471, endPoint y: 371, distance: 6.7
click at [471, 371] on div "**********" at bounding box center [403, 300] width 593 height 436
click at [236, 258] on div "**********" at bounding box center [403, 300] width 593 height 436
click at [347, 182] on td "**********" at bounding box center [435, 184] width 520 height 21
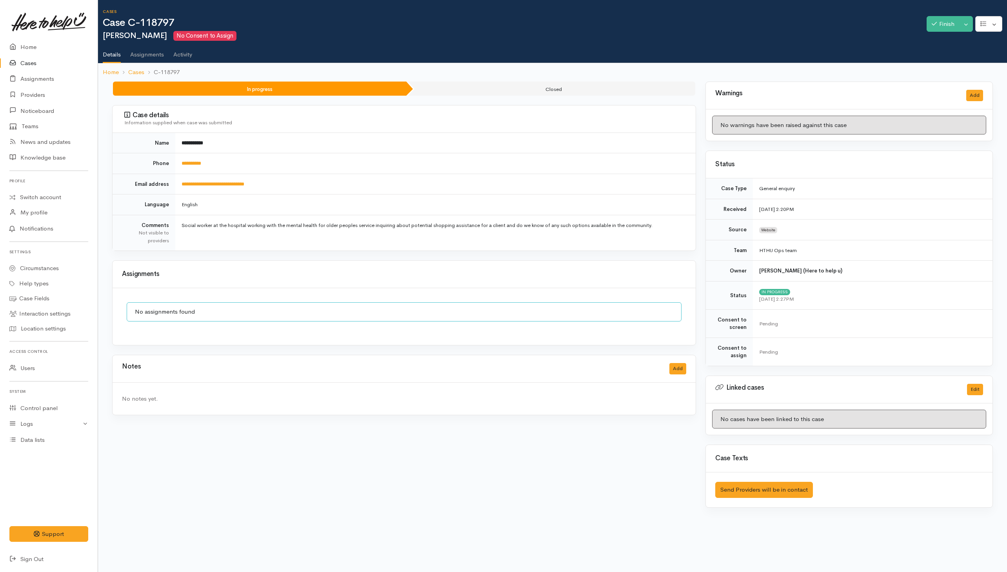
click at [388, 256] on div "**********" at bounding box center [403, 300] width 593 height 436
drag, startPoint x: 119, startPoint y: 103, endPoint x: 204, endPoint y: 251, distance: 170.2
click at [204, 251] on div "**********" at bounding box center [403, 300] width 593 height 436
drag, startPoint x: 204, startPoint y: 251, endPoint x: 207, endPoint y: 256, distance: 5.7
click at [207, 256] on div "**********" at bounding box center [403, 300] width 593 height 436
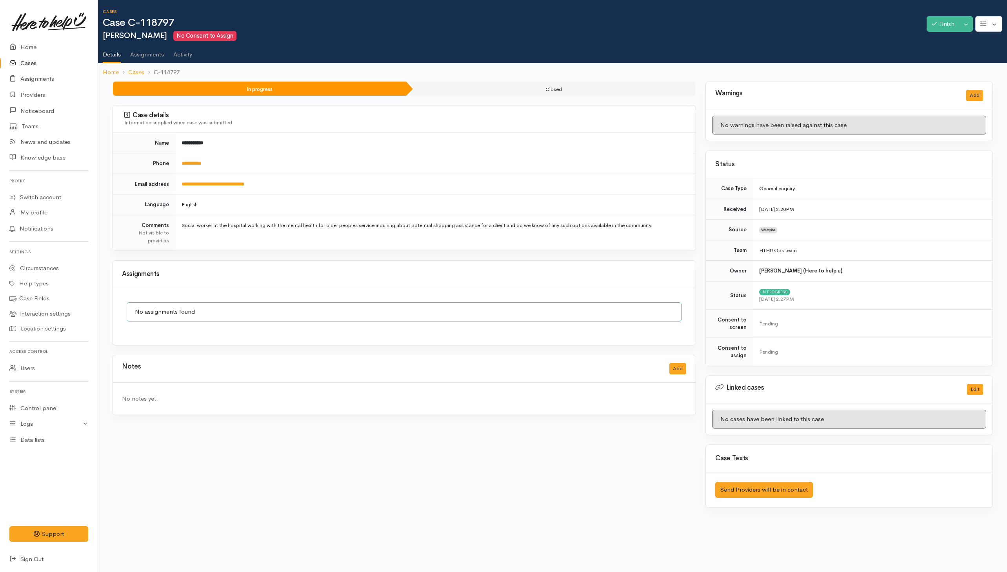
click at [408, 256] on div "**********" at bounding box center [403, 300] width 593 height 436
click at [286, 255] on div "**********" at bounding box center [403, 300] width 593 height 436
click at [207, 182] on link "**********" at bounding box center [212, 183] width 63 height 5
click at [673, 372] on button "Add" at bounding box center [677, 368] width 17 height 11
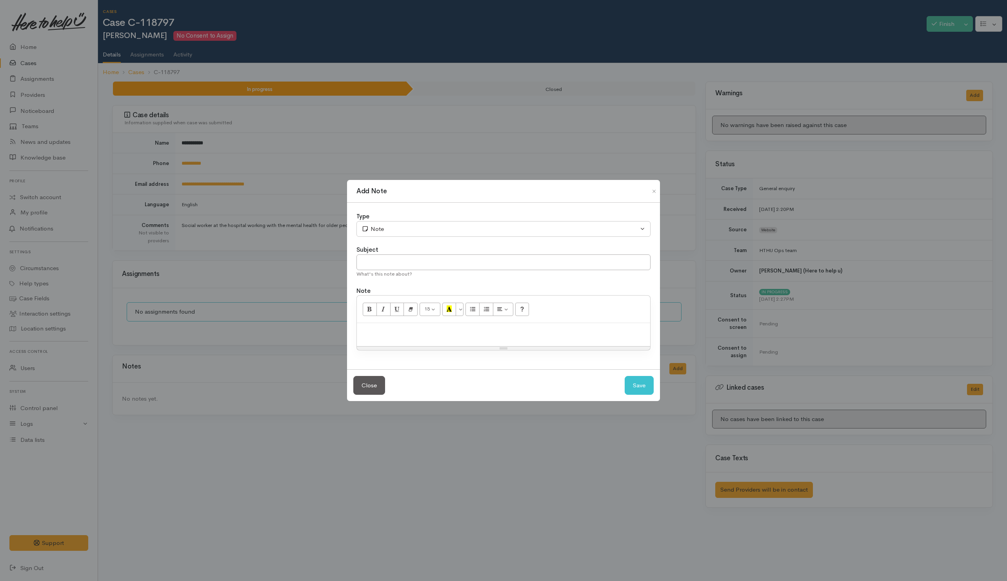
drag, startPoint x: 561, startPoint y: 332, endPoint x: 567, endPoint y: 316, distance: 17.3
click at [561, 328] on p at bounding box center [503, 331] width 285 height 9
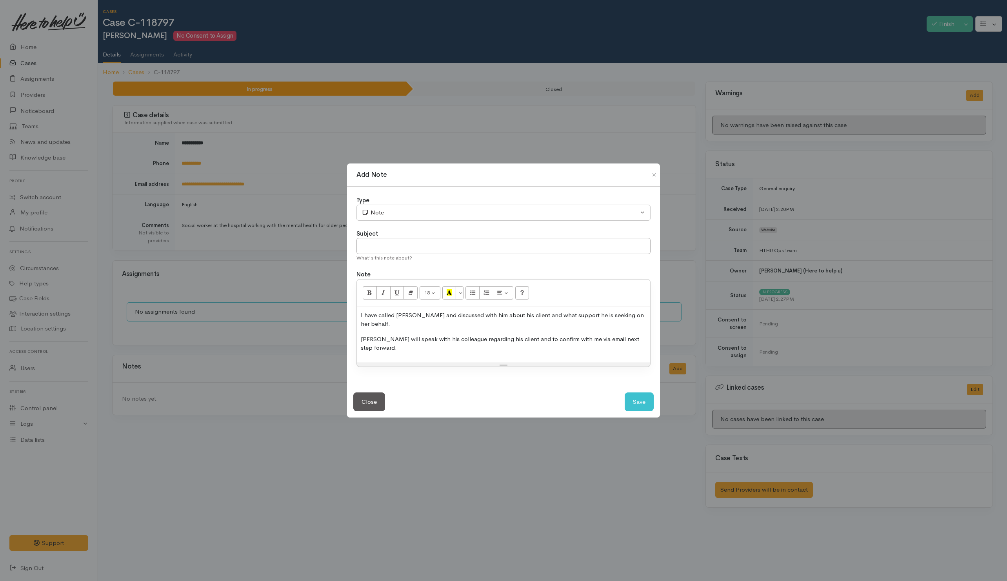
click at [642, 327] on p "I have called Rob and discussed with him about his client and what support he i…" at bounding box center [503, 320] width 285 height 18
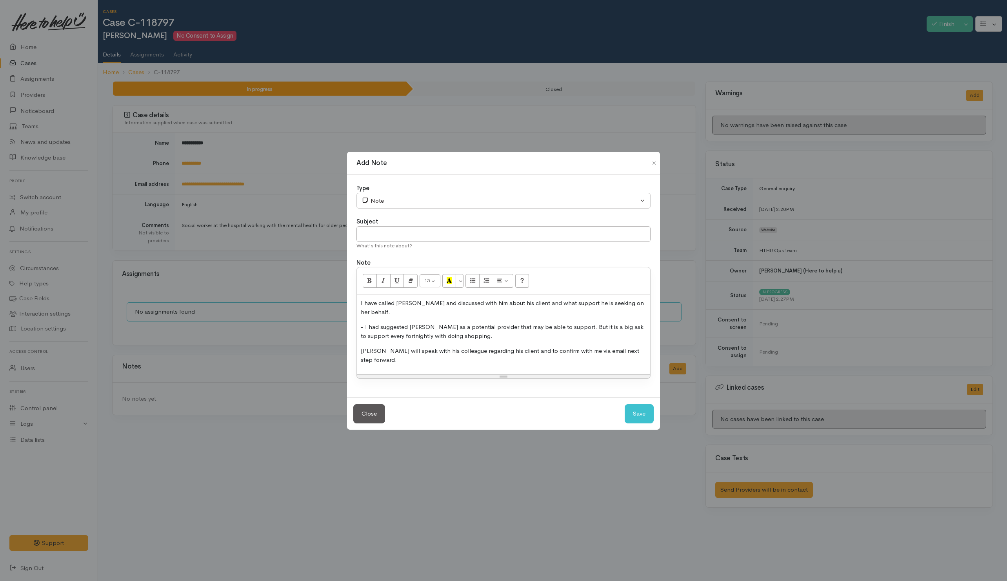
click at [490, 338] on p "- I had suggested Rauawaawa as a potential provider that may be able to support…" at bounding box center [503, 332] width 285 height 18
click at [647, 350] on div "I have called Rob and discussed with him about his client and what support he i…" at bounding box center [503, 335] width 293 height 80
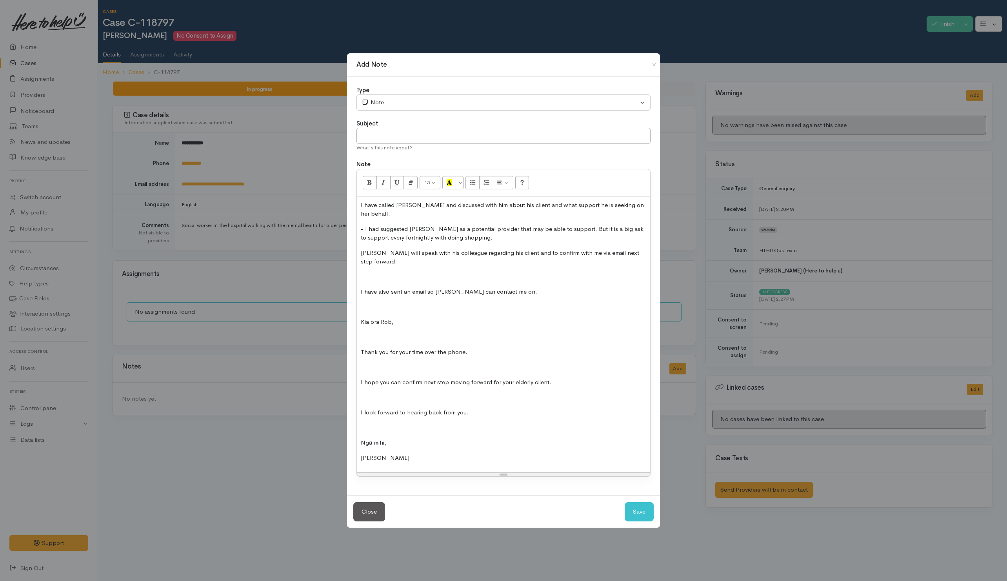
click at [368, 272] on p at bounding box center [503, 276] width 285 height 9
click at [385, 144] on input "text" at bounding box center [503, 136] width 294 height 16
type input "Conversation"
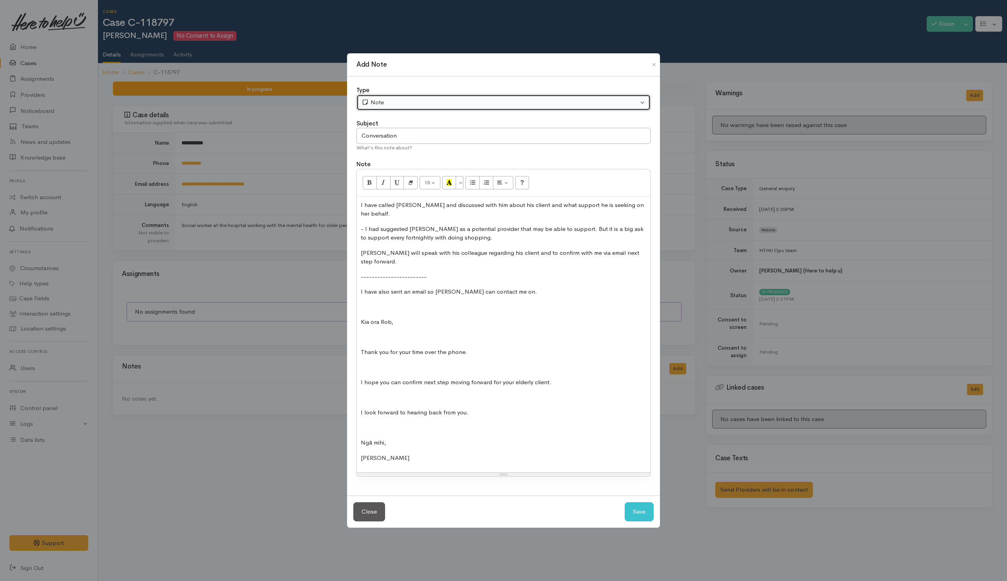
click at [406, 107] on div "Note" at bounding box center [499, 102] width 277 height 9
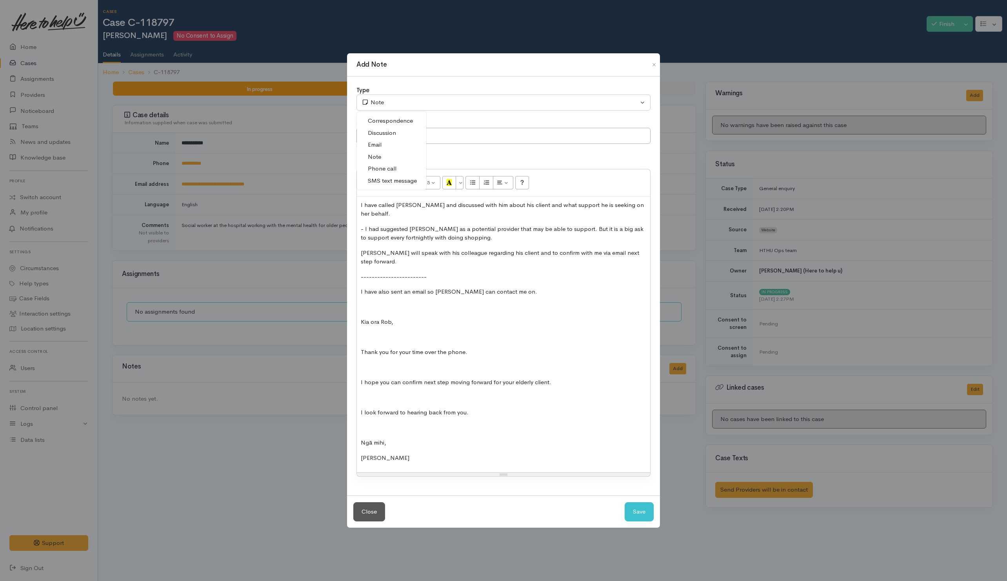
click at [383, 173] on span "Phone call" at bounding box center [382, 168] width 29 height 9
select select "3"
click at [641, 503] on button "Save" at bounding box center [638, 511] width 29 height 19
select select "1"
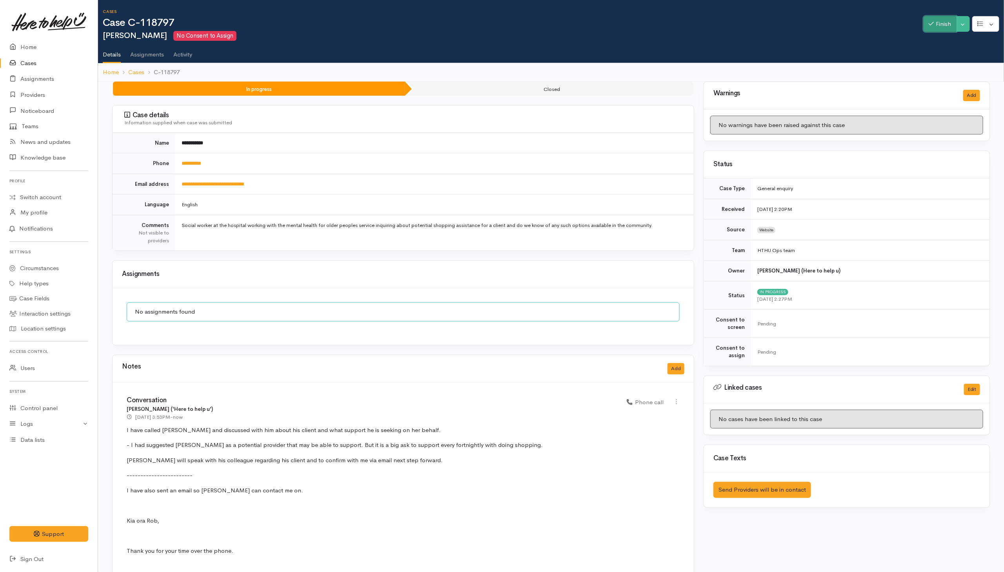
click at [940, 24] on button "Finish" at bounding box center [939, 24] width 33 height 16
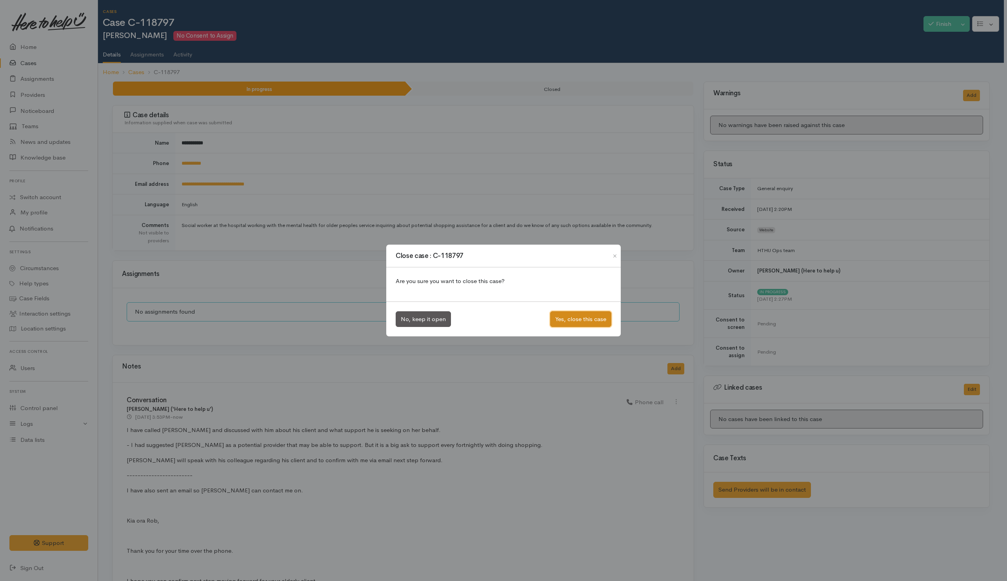
click at [573, 317] on button "Yes, close this case" at bounding box center [580, 319] width 61 height 16
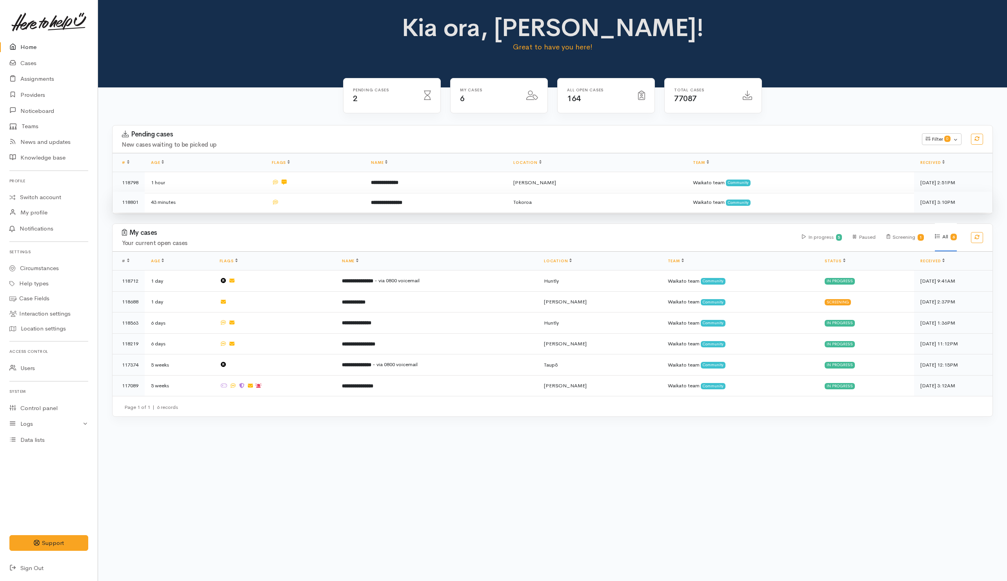
click at [339, 202] on td at bounding box center [314, 202] width 99 height 21
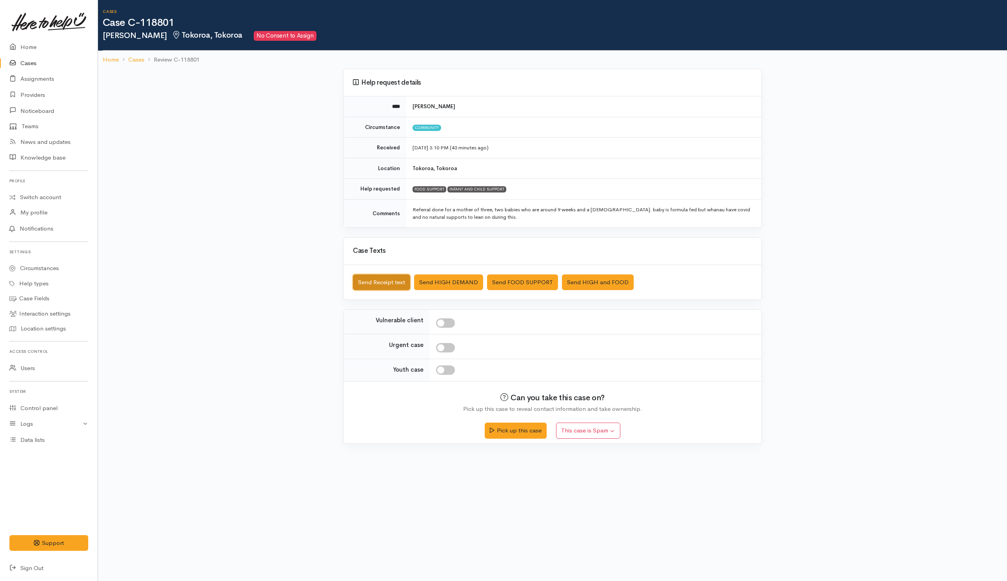
click at [376, 287] on button "Send Receipt text" at bounding box center [381, 282] width 57 height 16
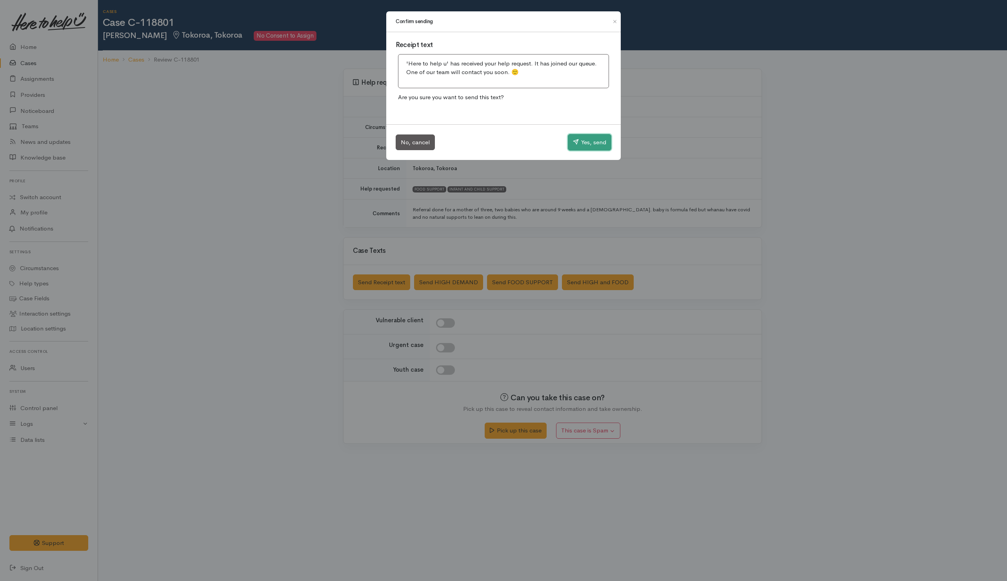
click at [569, 145] on button "Yes, send" at bounding box center [590, 142] width 44 height 16
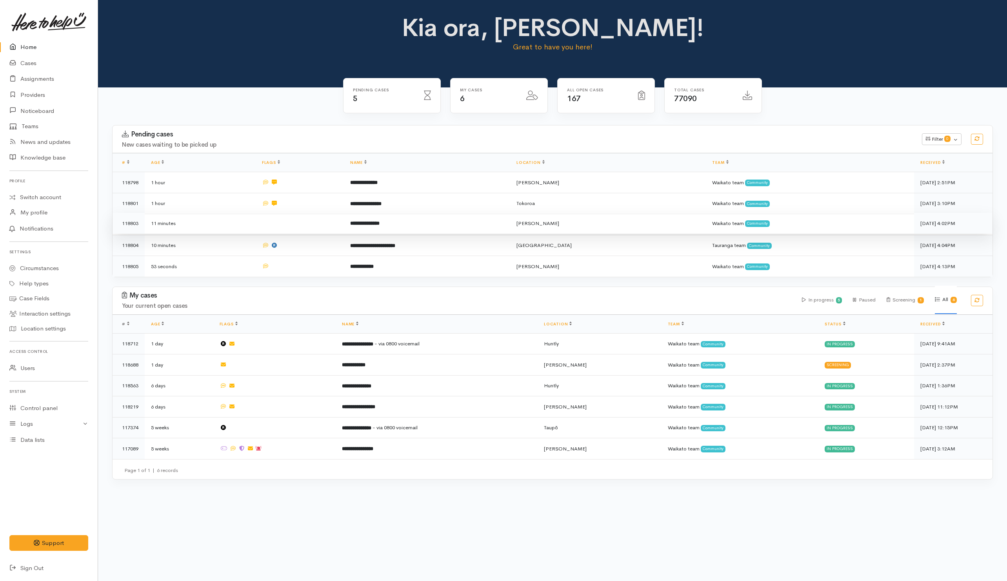
click at [325, 229] on td at bounding box center [300, 223] width 88 height 21
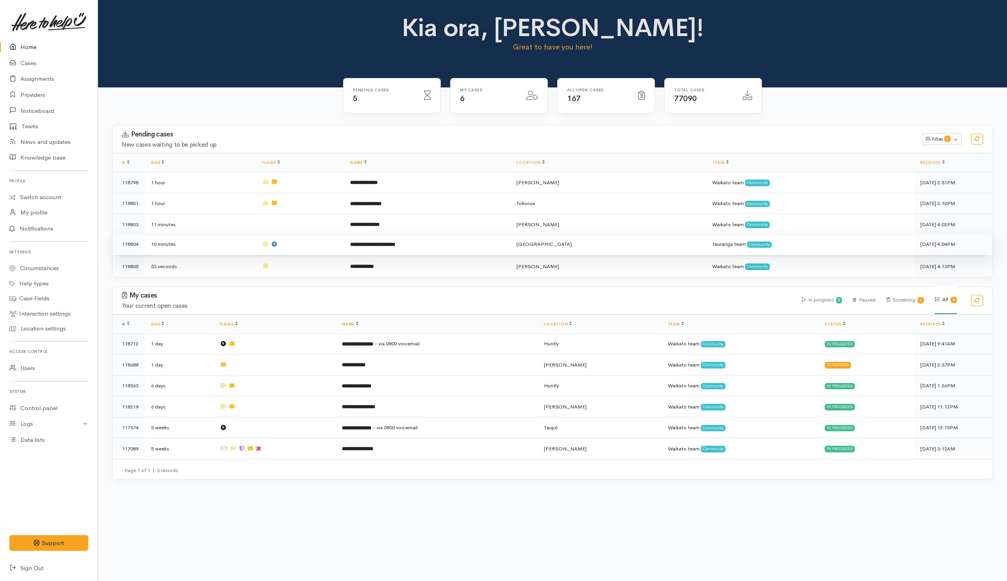
drag, startPoint x: 327, startPoint y: 245, endPoint x: 332, endPoint y: 252, distance: 8.2
click at [327, 245] on td at bounding box center [300, 244] width 88 height 21
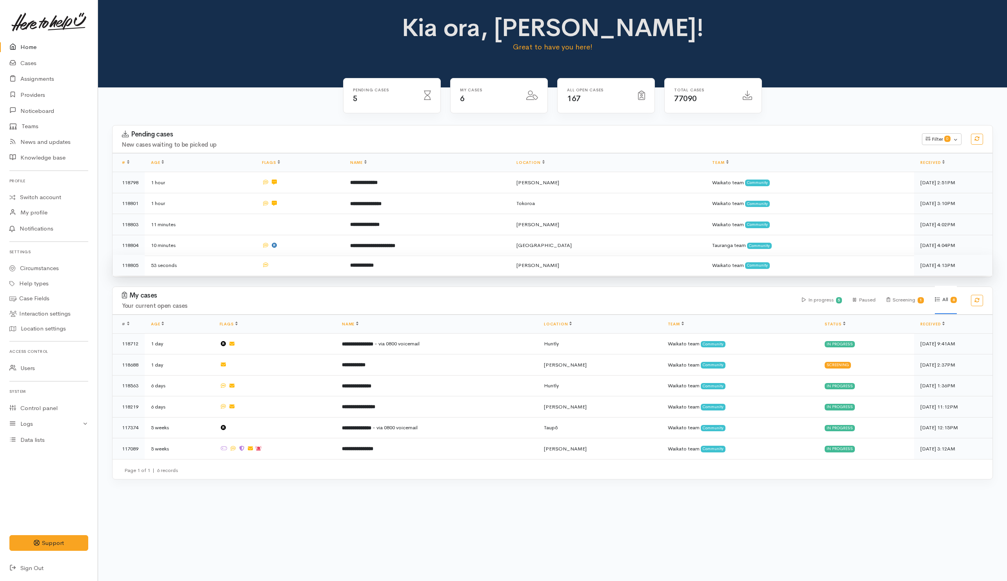
click at [338, 258] on td at bounding box center [300, 265] width 88 height 21
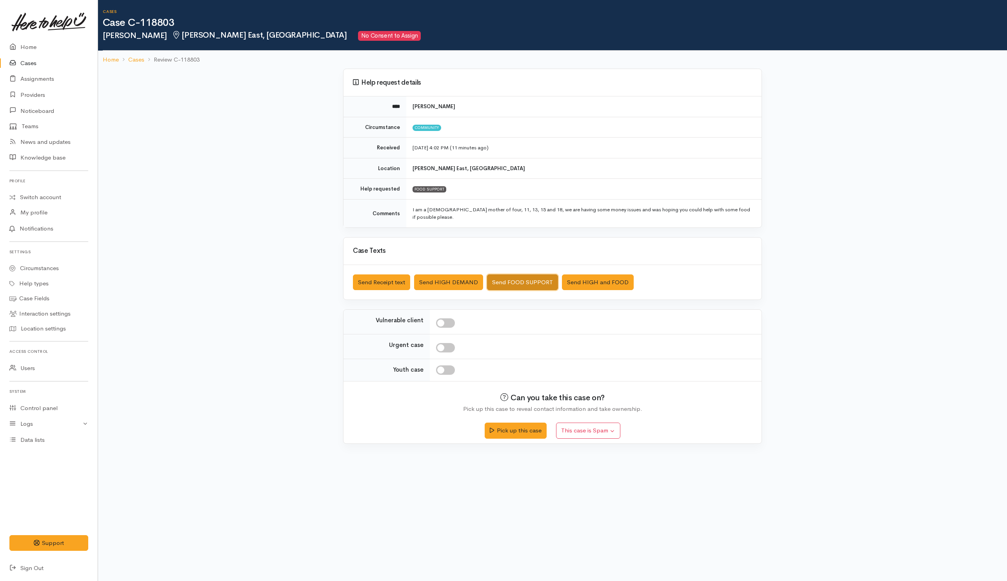
click at [515, 278] on button "Send FOOD SUPPORT" at bounding box center [522, 282] width 71 height 16
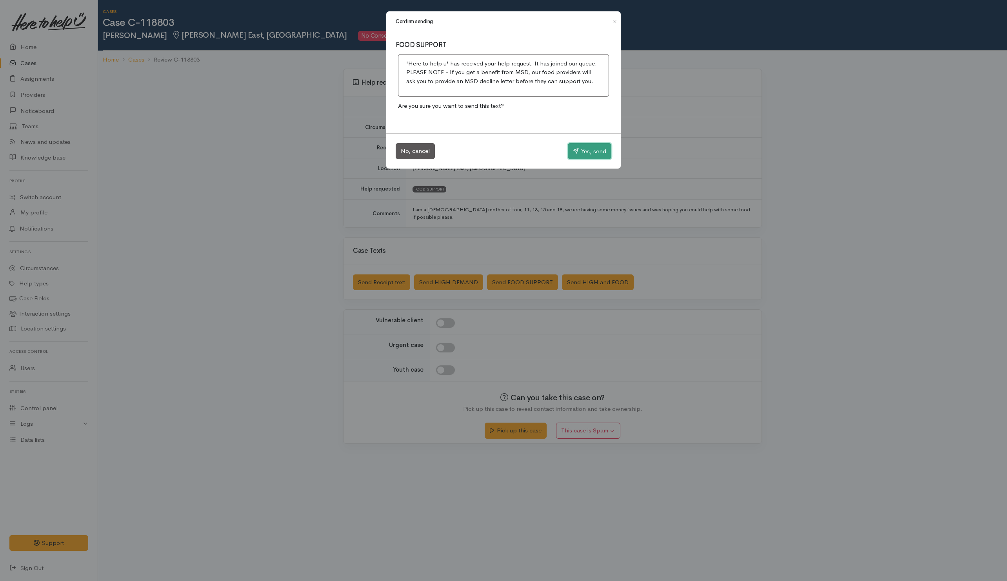
click at [568, 153] on button "Yes, send" at bounding box center [590, 151] width 44 height 16
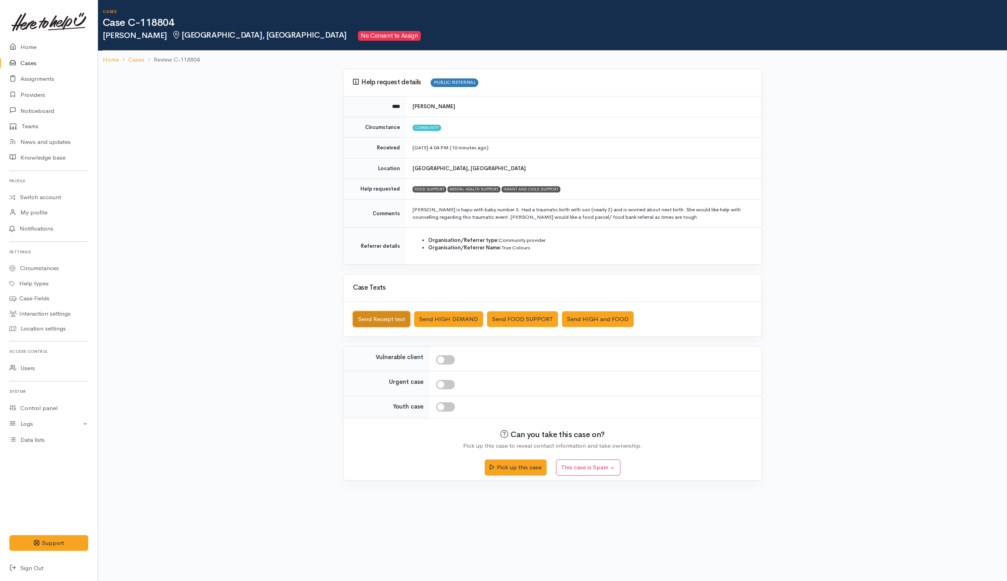
click at [392, 322] on button "Send Receipt text" at bounding box center [381, 319] width 57 height 16
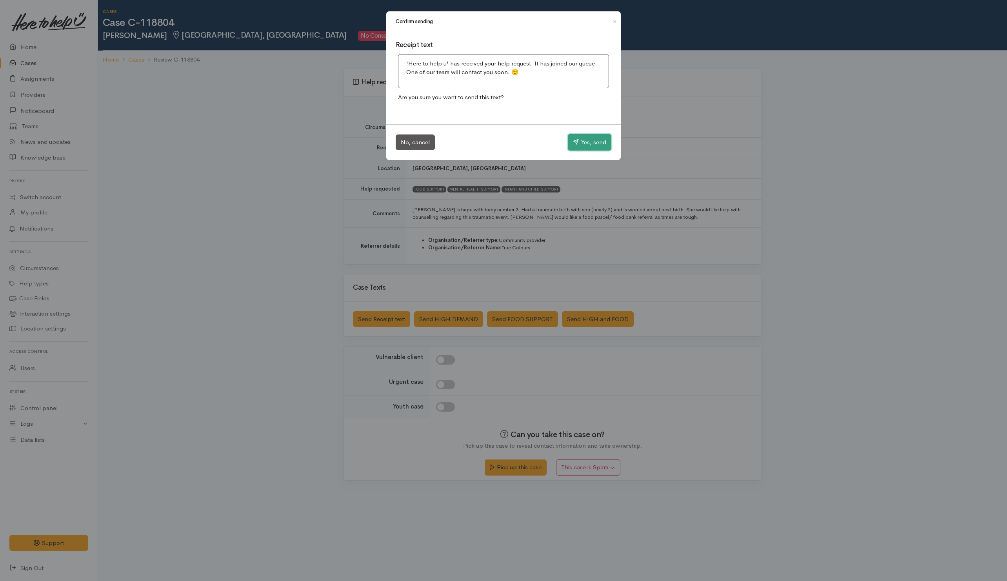
click at [592, 146] on button "Yes, send" at bounding box center [590, 142] width 44 height 16
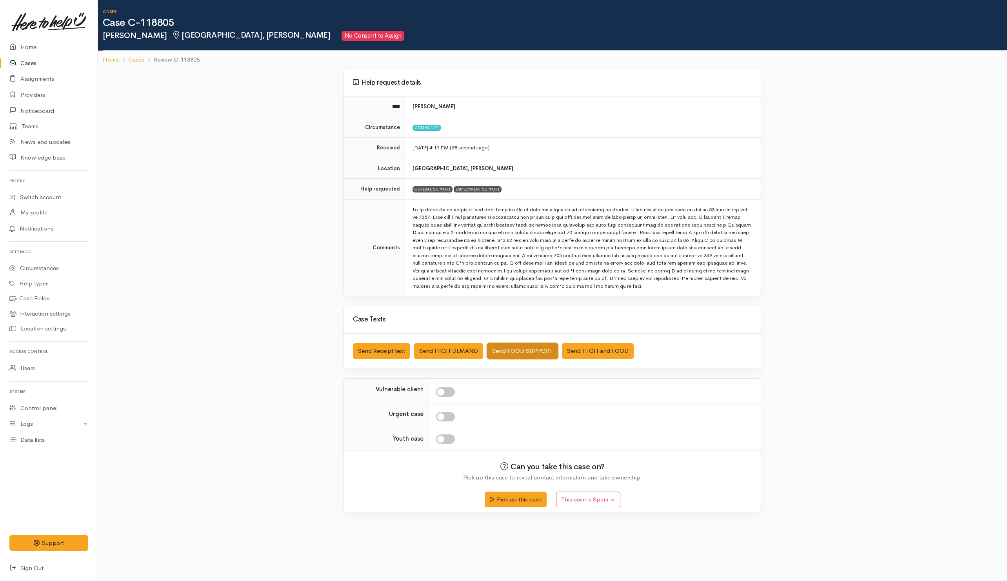
click at [508, 354] on button "Send FOOD SUPPORT" at bounding box center [522, 351] width 71 height 16
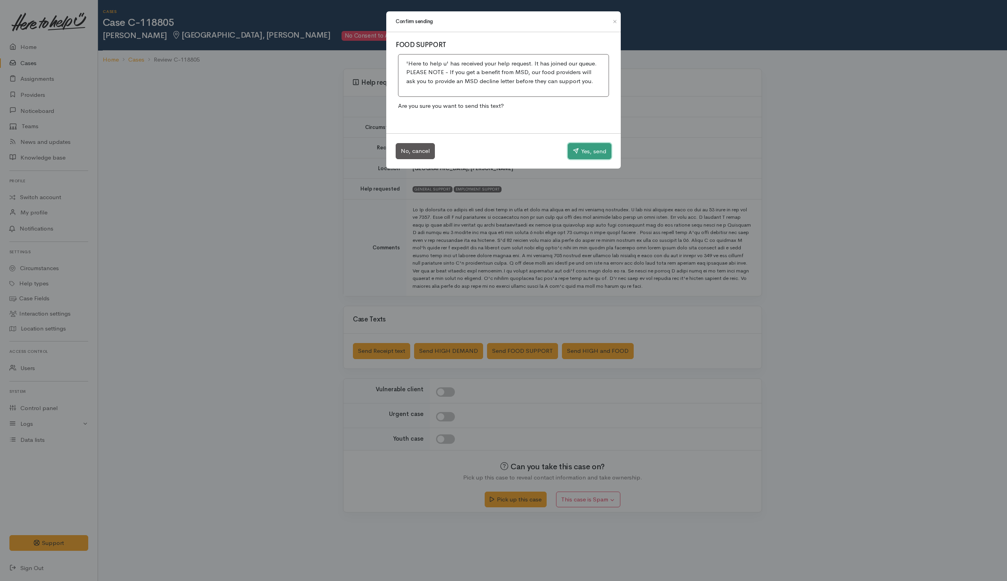
click at [579, 156] on button "Yes, send" at bounding box center [590, 151] width 44 height 16
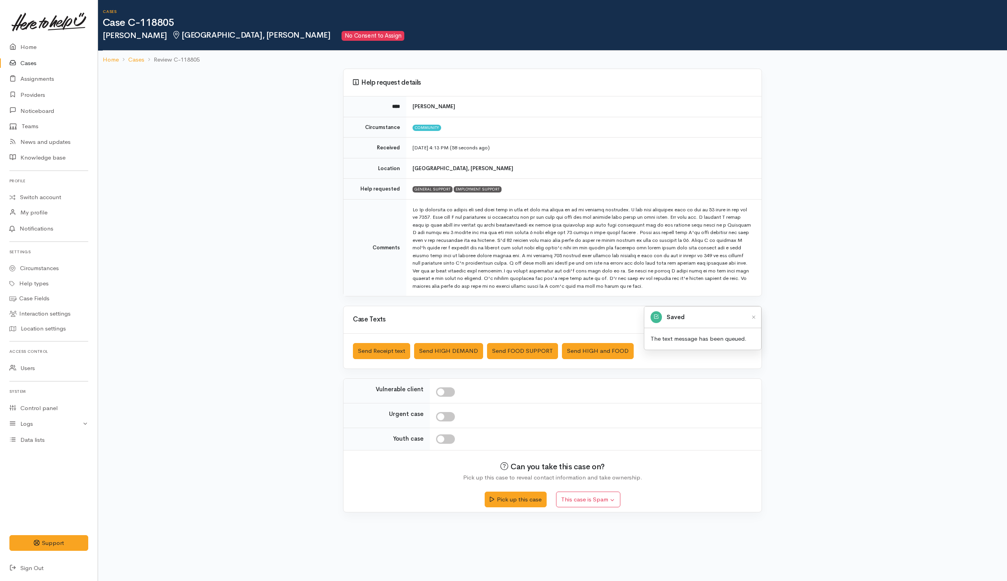
click at [185, 216] on div "Help request details **** Ashlea Borst Circumstance Community Received 9 Oct 20…" at bounding box center [552, 295] width 909 height 453
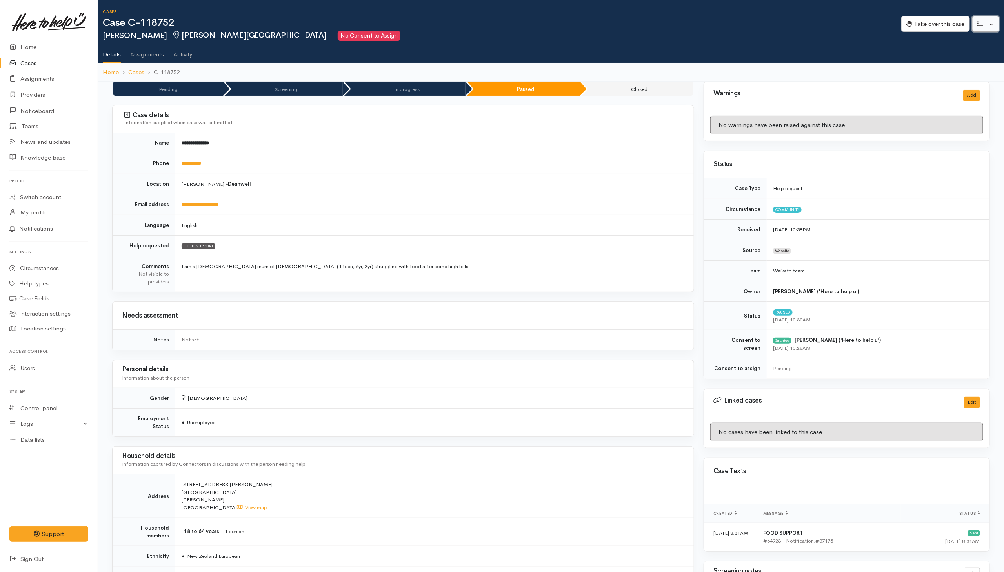
drag, startPoint x: 989, startPoint y: 27, endPoint x: 988, endPoint y: 33, distance: 6.5
click at [434, 27] on button "button" at bounding box center [985, 24] width 27 height 16
click at [434, 65] on link "Re-assign team" at bounding box center [957, 66] width 84 height 12
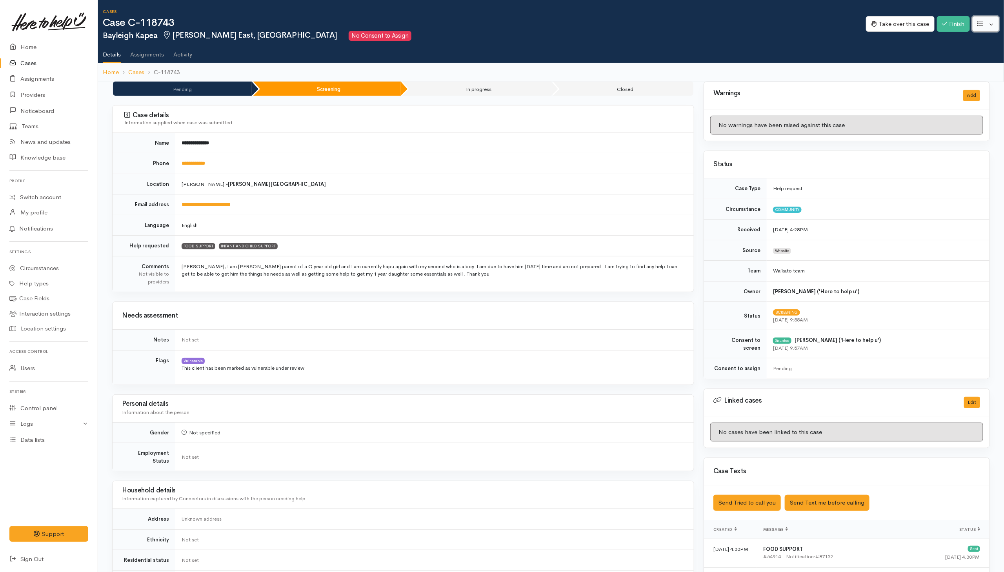
click at [992, 24] on button "button" at bounding box center [985, 24] width 27 height 16
click at [962, 66] on link "Re-assign team" at bounding box center [957, 66] width 84 height 12
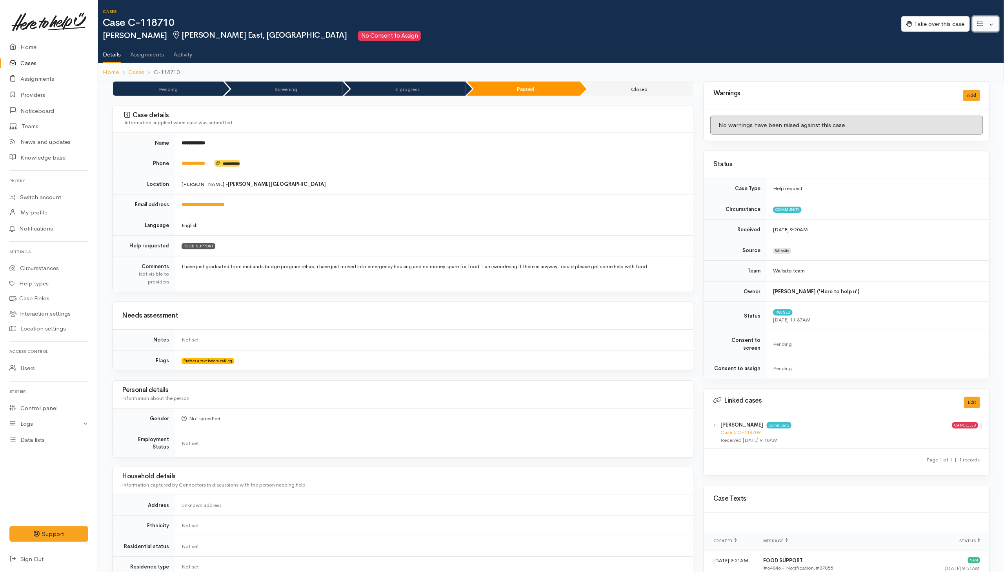
click at [991, 24] on button "button" at bounding box center [985, 24] width 27 height 16
click at [952, 69] on link "Re-assign team" at bounding box center [957, 66] width 84 height 12
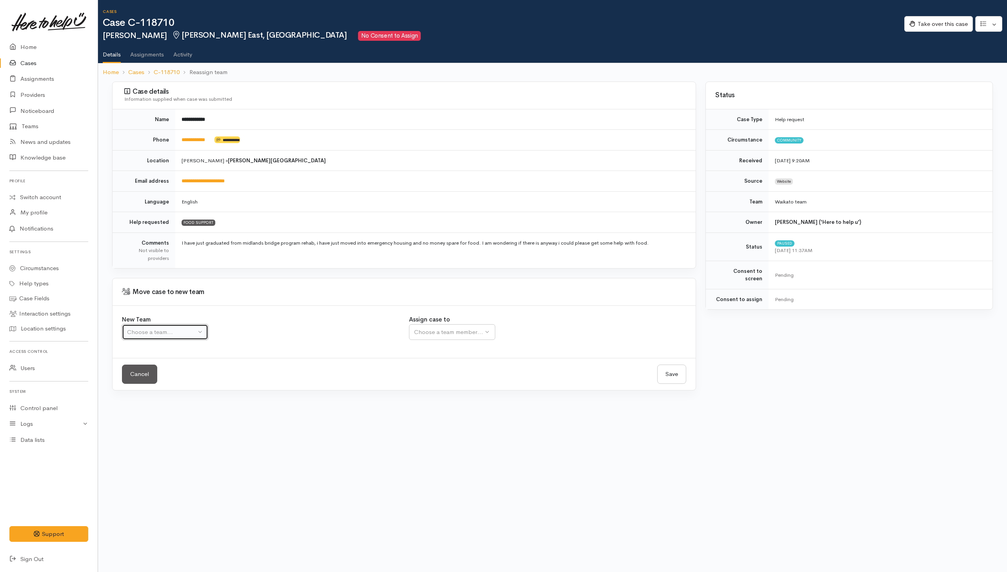
click at [201, 336] on button "Choose a team..." at bounding box center [165, 332] width 86 height 16
click at [165, 368] on span "Waikato team" at bounding box center [150, 369] width 36 height 9
select select "1"
click at [481, 336] on div "Choose a team member..." at bounding box center [474, 332] width 120 height 9
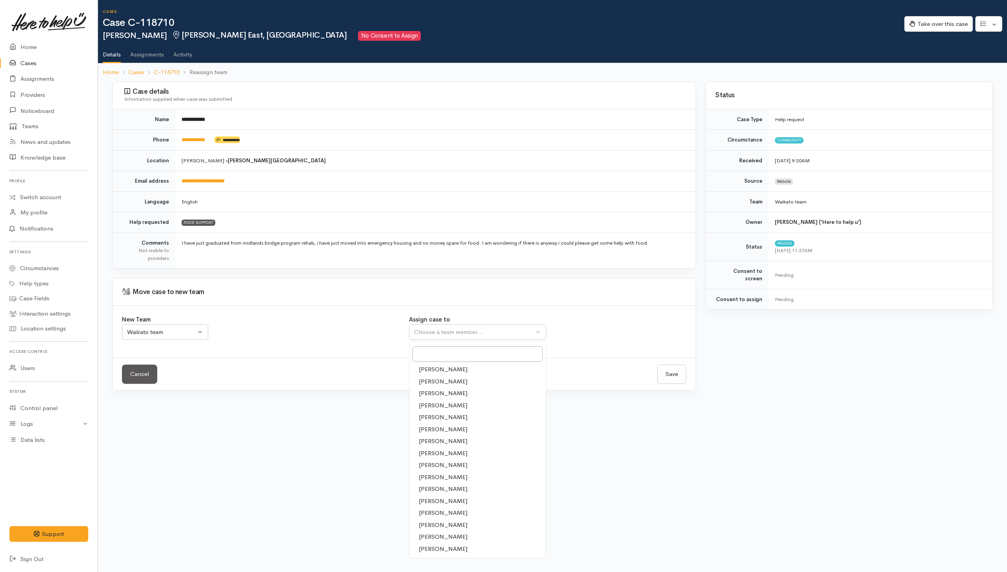
click at [431, 476] on span "[PERSON_NAME]" at bounding box center [443, 477] width 49 height 9
select select "1759"
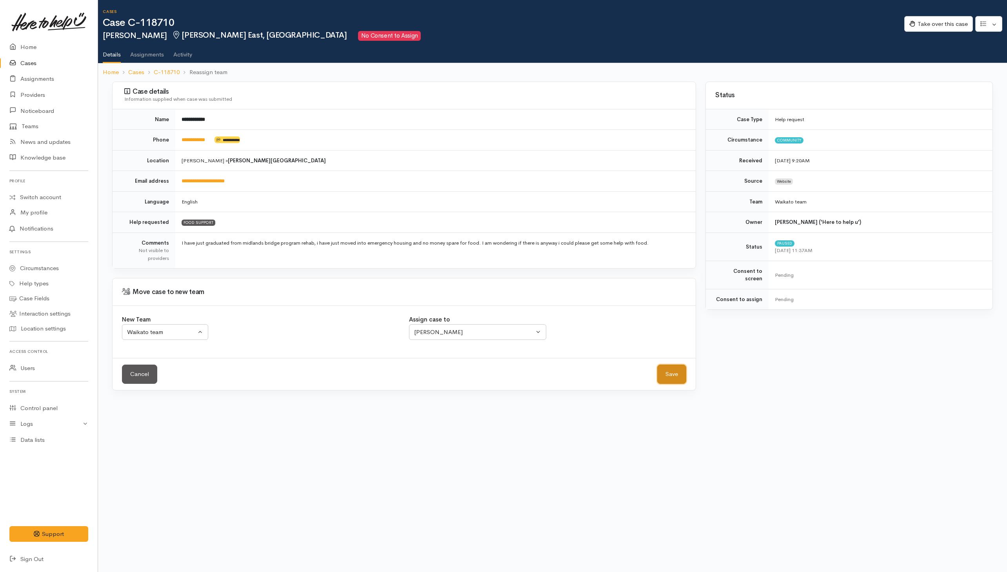
click at [678, 375] on button "Save" at bounding box center [671, 374] width 29 height 19
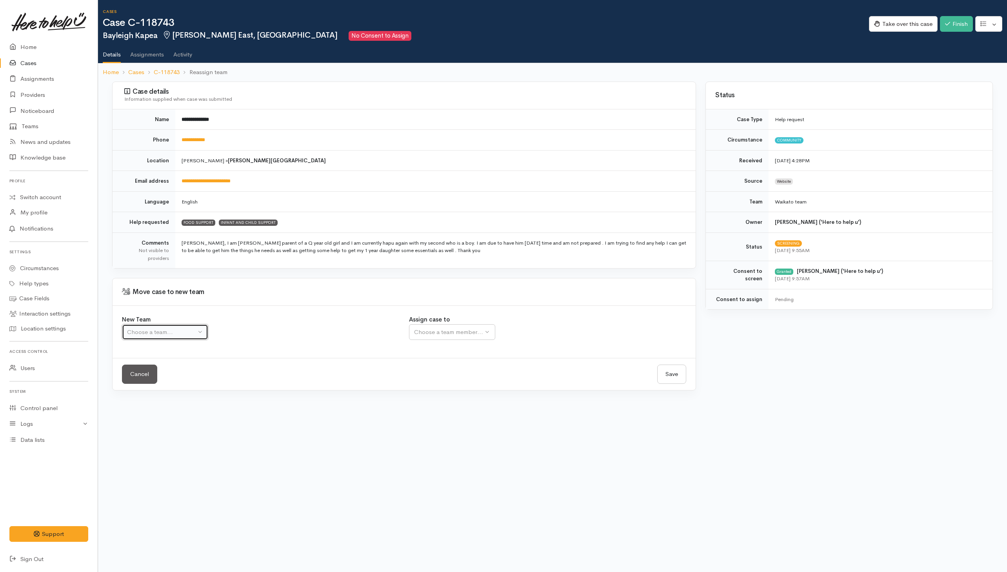
click at [185, 340] on button "Choose a team..." at bounding box center [165, 332] width 86 height 16
click at [165, 373] on span "Waikato team" at bounding box center [150, 369] width 36 height 9
select select "1"
select select
click at [441, 334] on div "Choose a team member..." at bounding box center [474, 332] width 120 height 9
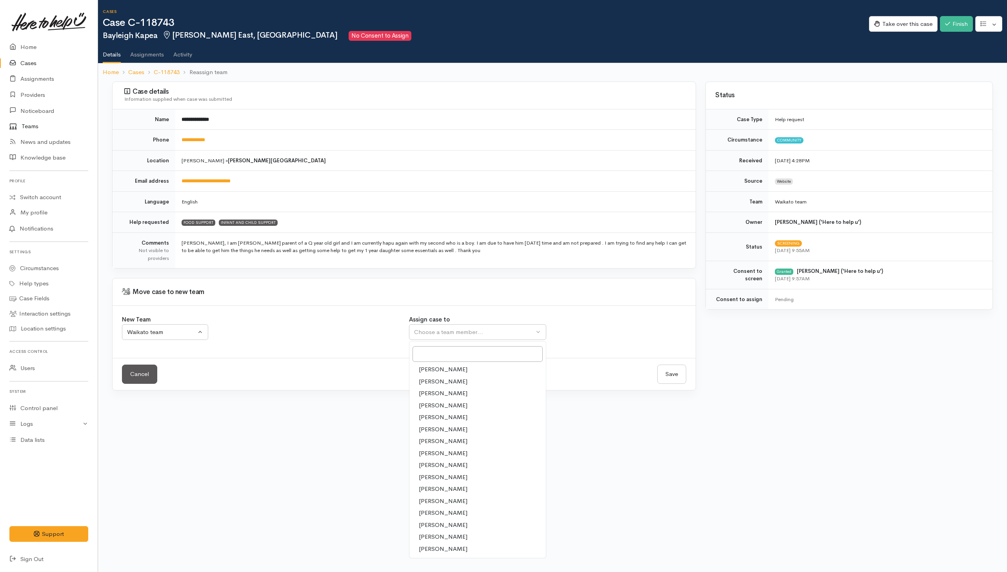
click at [33, 127] on link "Teams" at bounding box center [49, 126] width 98 height 15
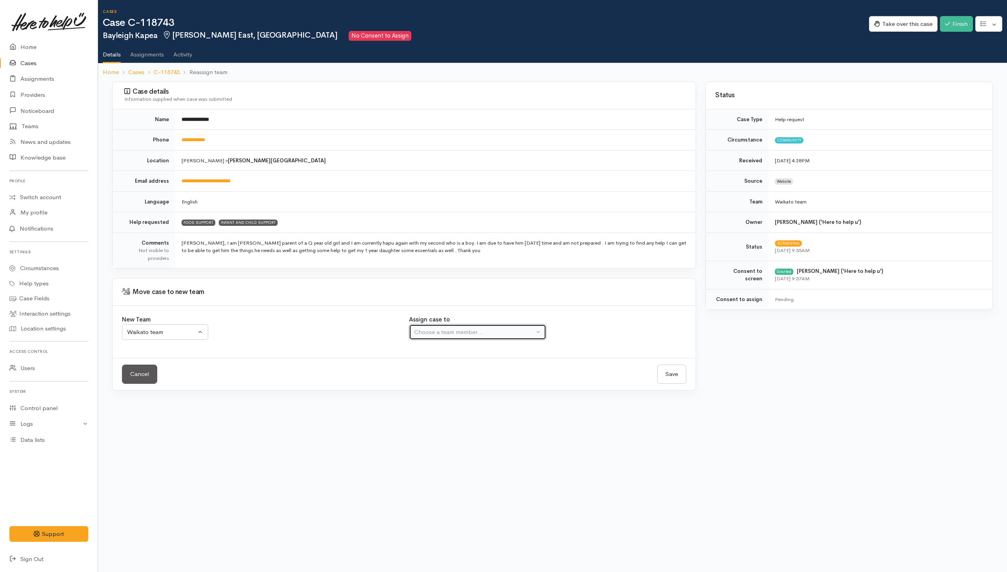
click at [452, 333] on div "Choose a team member..." at bounding box center [474, 332] width 120 height 9
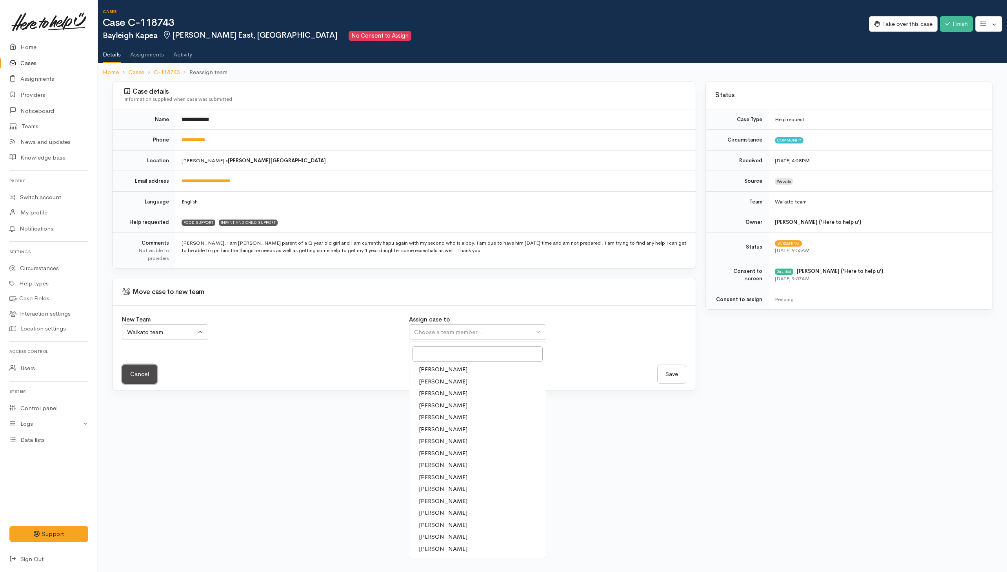
click at [143, 382] on link "Cancel" at bounding box center [139, 374] width 35 height 19
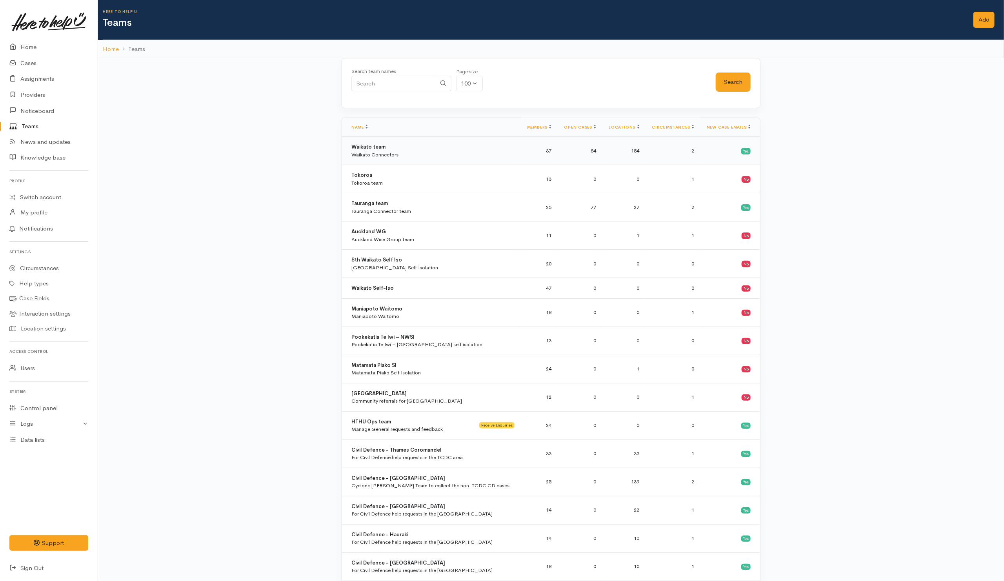
click at [404, 153] on div "Waikato team Waikato Connectors" at bounding box center [432, 150] width 163 height 15
click at [20, 44] on link "Home" at bounding box center [49, 47] width 98 height 16
click at [24, 66] on link "Cases" at bounding box center [49, 63] width 98 height 16
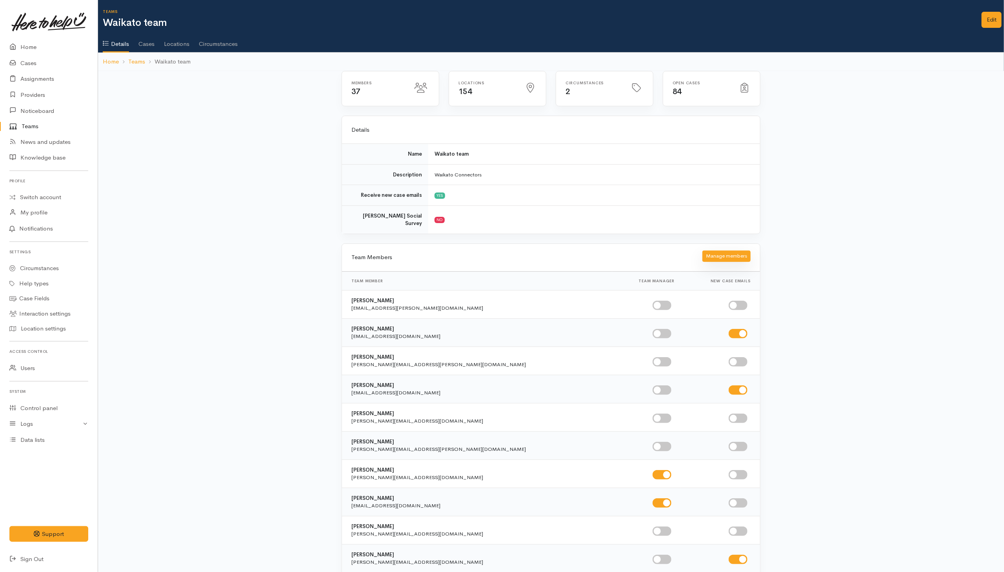
click at [710, 256] on button "Manage members" at bounding box center [726, 255] width 48 height 11
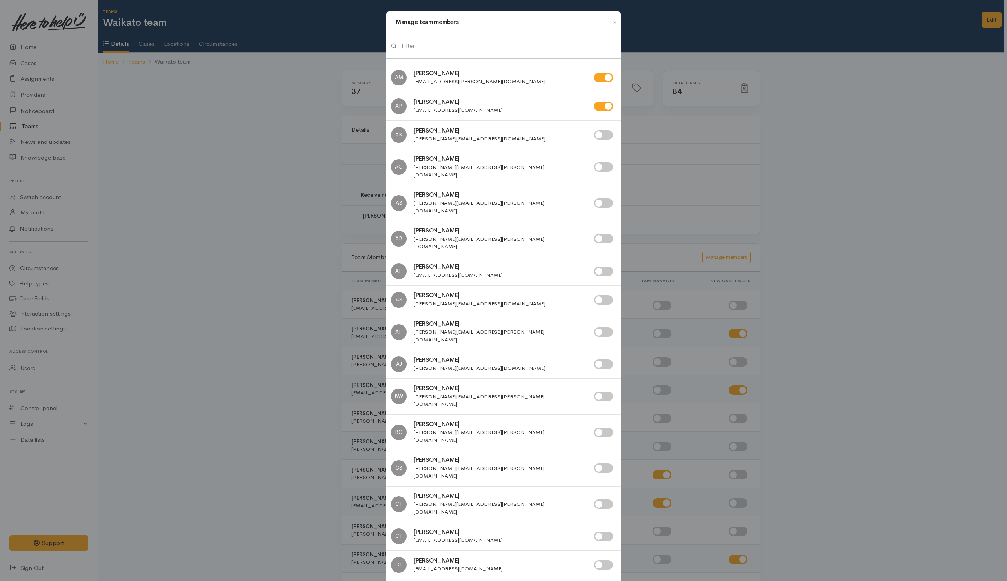
click at [479, 40] on input "search" at bounding box center [508, 46] width 214 height 16
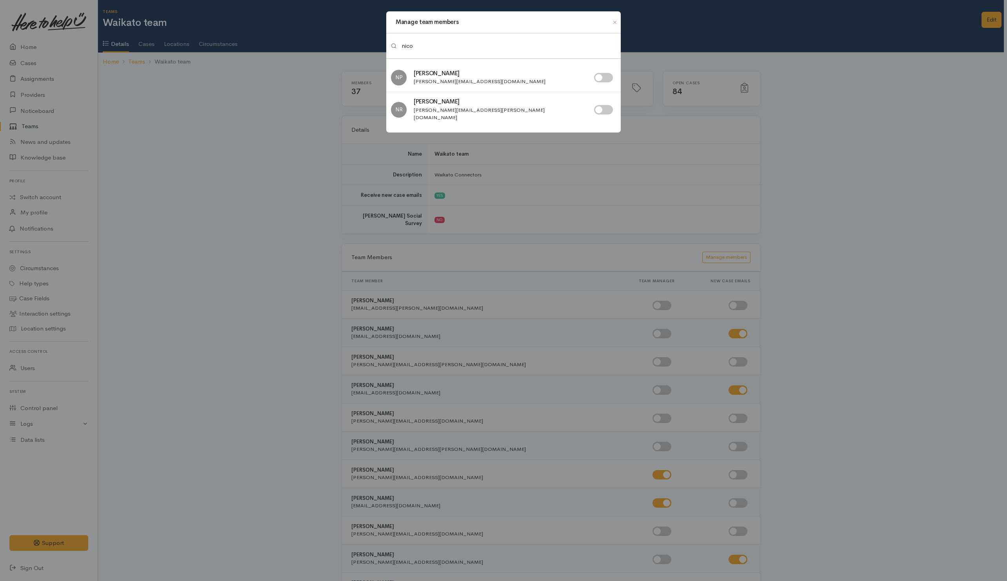
type input "nico"
click at [606, 109] on input "checkbox" at bounding box center [603, 109] width 19 height 9
checkbox input "true"
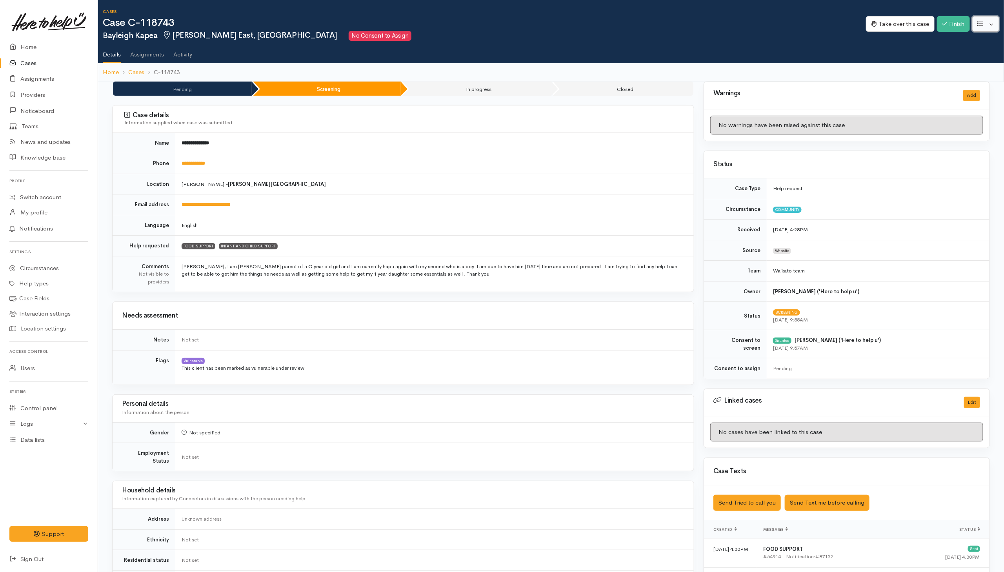
click at [991, 22] on button "button" at bounding box center [985, 24] width 27 height 16
click at [950, 66] on link "Re-assign team" at bounding box center [957, 66] width 84 height 12
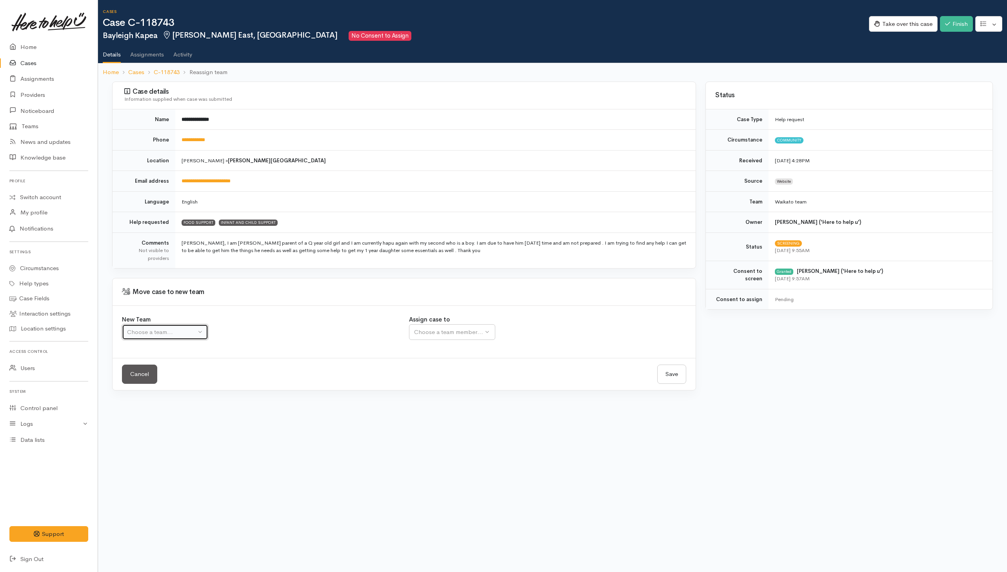
click at [197, 336] on button "Choose a team..." at bounding box center [165, 332] width 86 height 16
drag, startPoint x: 179, startPoint y: 370, endPoint x: 394, endPoint y: 358, distance: 215.6
click at [179, 371] on link "Waikato team" at bounding box center [192, 369] width 140 height 12
select select "1"
drag, startPoint x: 454, startPoint y: 338, endPoint x: 453, endPoint y: 353, distance: 15.3
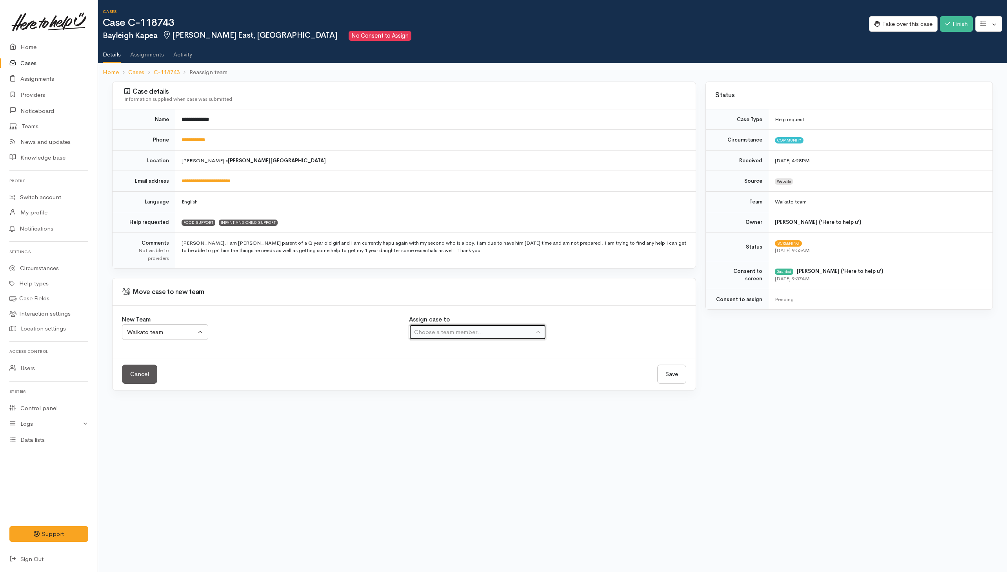
click at [455, 340] on button "Choose a team member..." at bounding box center [477, 332] width 137 height 16
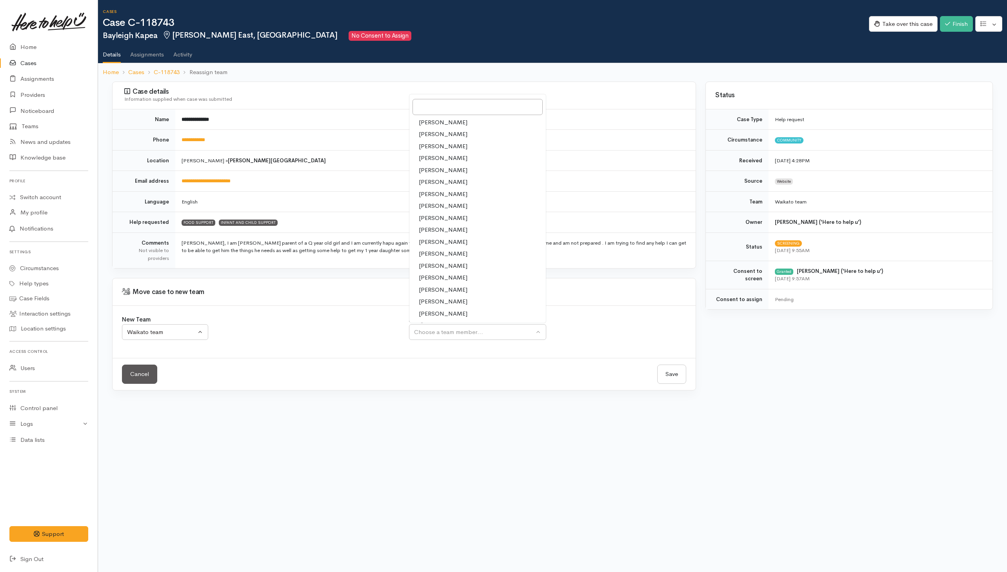
drag, startPoint x: 436, startPoint y: 269, endPoint x: 610, endPoint y: 327, distance: 184.5
click at [436, 269] on span "[PERSON_NAME]" at bounding box center [443, 265] width 49 height 9
select select "2314"
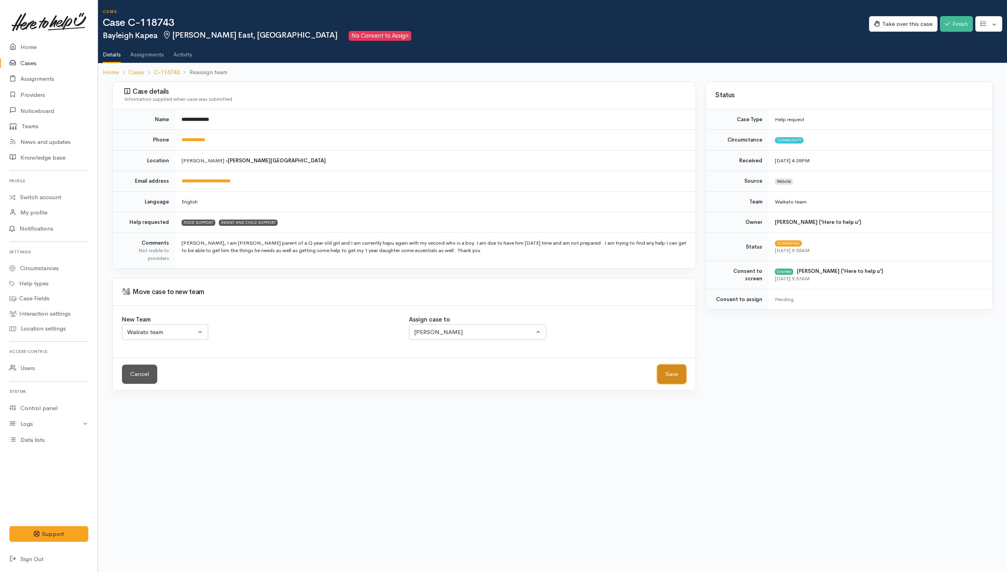
click at [677, 373] on button "Save" at bounding box center [671, 374] width 29 height 19
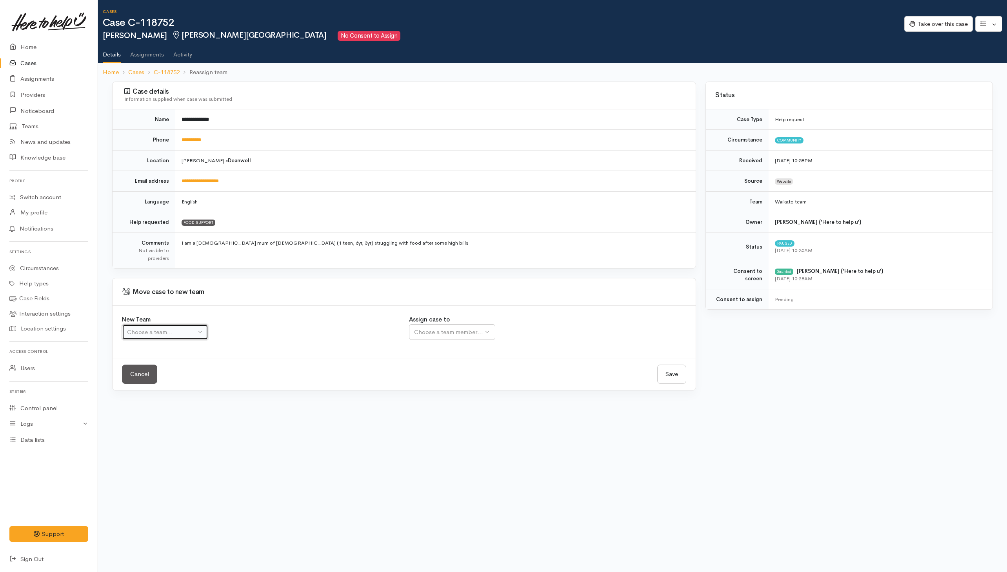
click at [191, 340] on button "Choose a team..." at bounding box center [165, 332] width 86 height 16
click at [161, 371] on span "Waikato team" at bounding box center [150, 369] width 36 height 9
select select "1"
click at [447, 336] on div "Choose a team member..." at bounding box center [474, 332] width 120 height 9
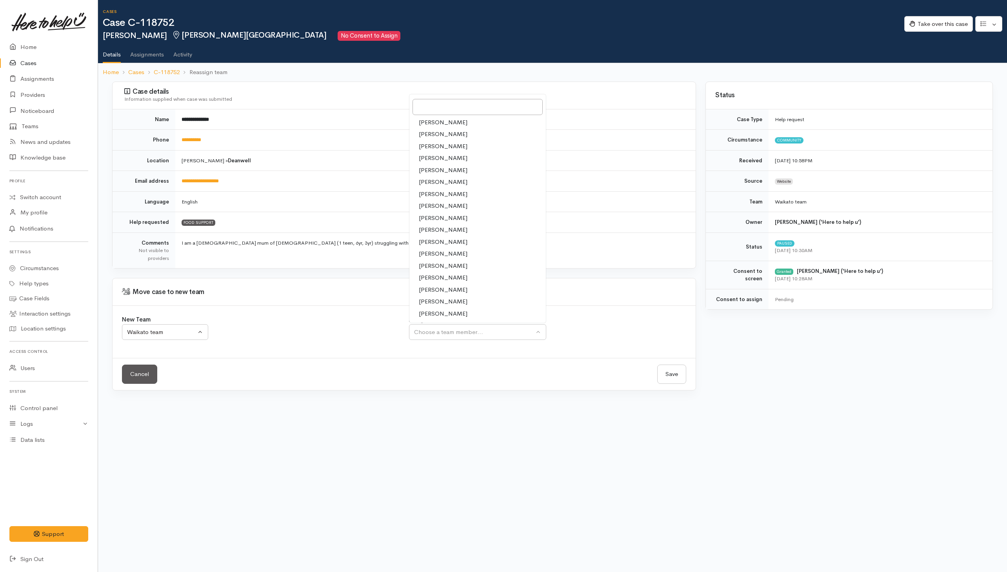
click at [434, 267] on span "Nicole Rusk" at bounding box center [443, 265] width 49 height 9
select select "2314"
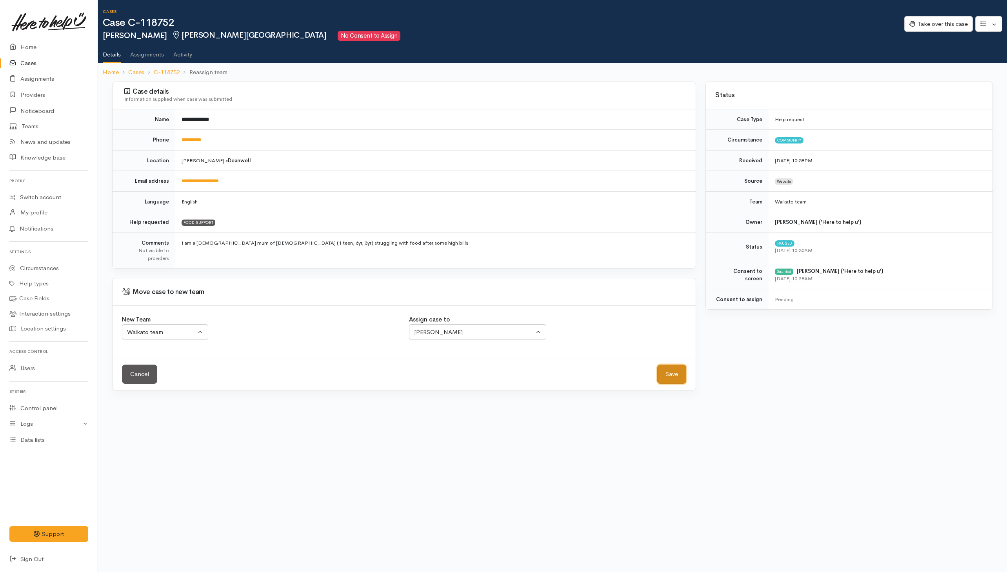
click at [665, 375] on button "Save" at bounding box center [671, 374] width 29 height 19
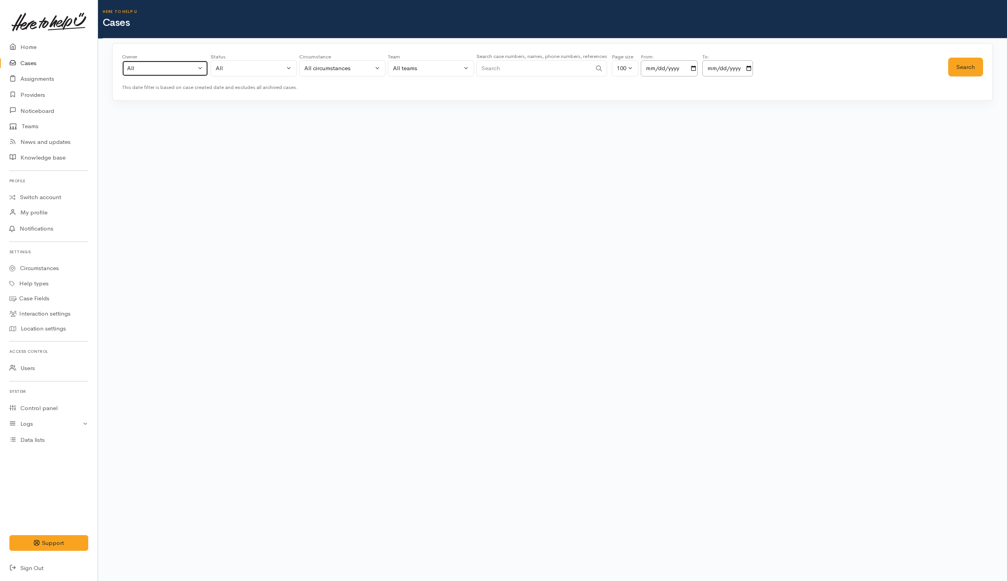
click at [140, 67] on div "All" at bounding box center [161, 68] width 69 height 9
type input "Sara"
click at [162, 142] on span "Sarah Guinness ('Here to help u')" at bounding box center [184, 143] width 96 height 9
select select "2106"
click at [261, 71] on div "All" at bounding box center [250, 68] width 69 height 9
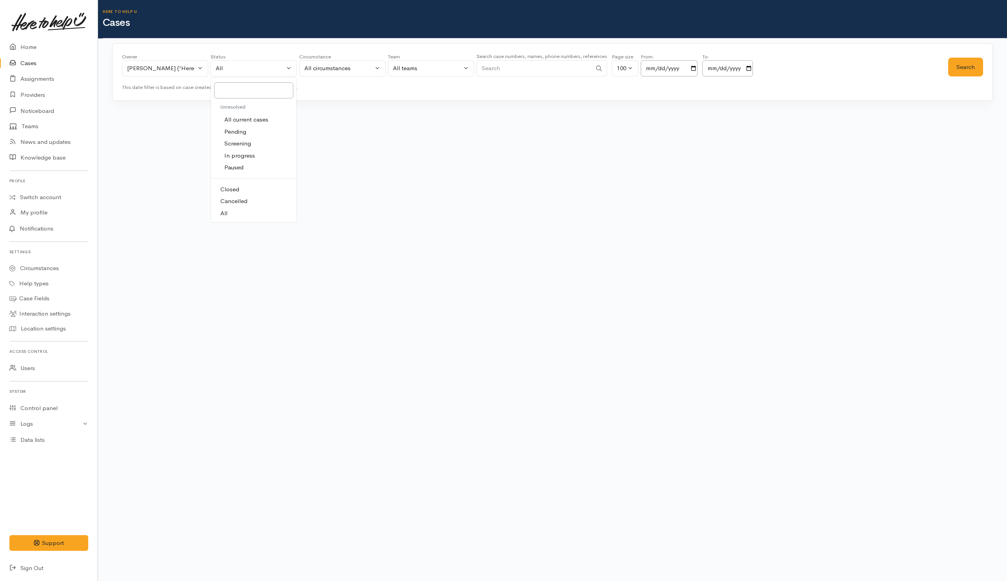
click at [267, 124] on span "All current cases" at bounding box center [246, 119] width 44 height 9
select select "Unresolved"
click at [971, 72] on button "Search" at bounding box center [965, 67] width 35 height 19
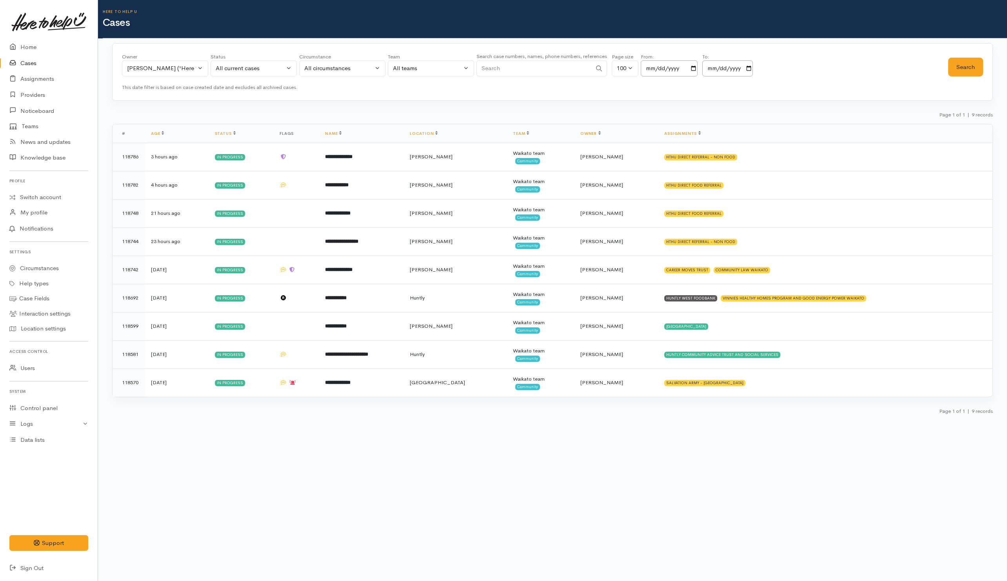
click at [559, 478] on body "Support Feedback I've got something to say" at bounding box center [503, 290] width 1007 height 581
